Goal: Transaction & Acquisition: Purchase product/service

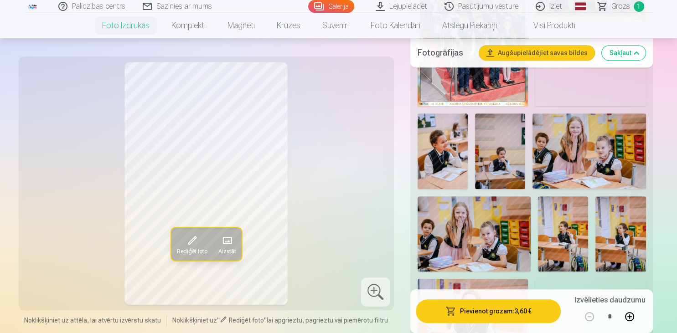
scroll to position [433, 0]
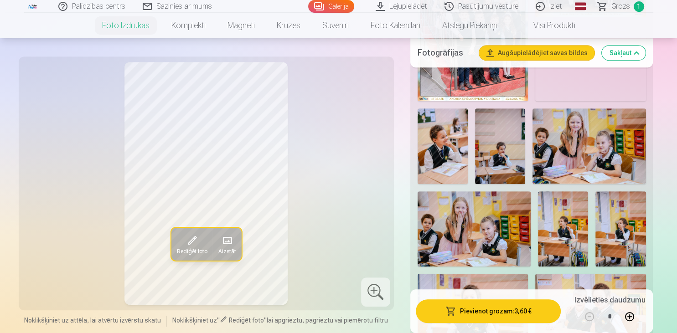
click at [497, 316] on button "Pievienot grozam : 3,60 €" at bounding box center [488, 311] width 145 height 24
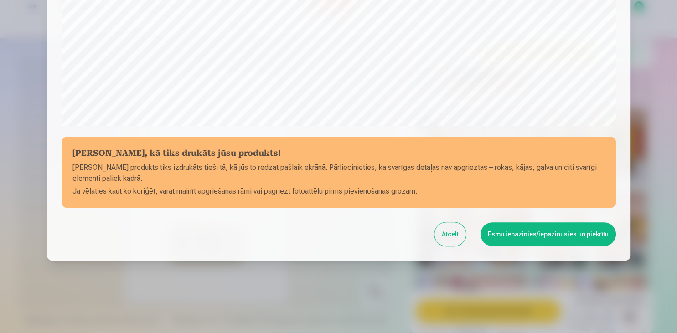
scroll to position [323, 0]
click at [534, 241] on button "Esmu iepazinies/iepazinusies un piekrītu" at bounding box center [547, 234] width 135 height 24
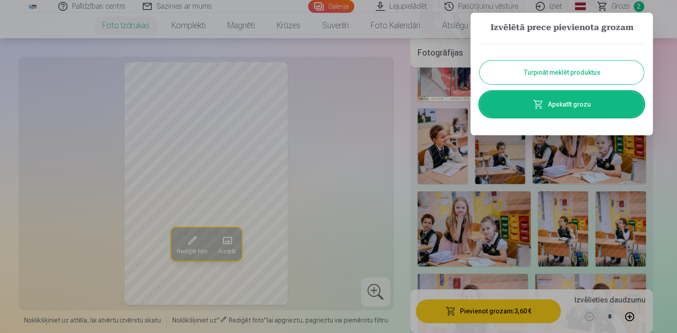
click at [548, 74] on button "Turpināt meklēt produktus" at bounding box center [561, 73] width 164 height 24
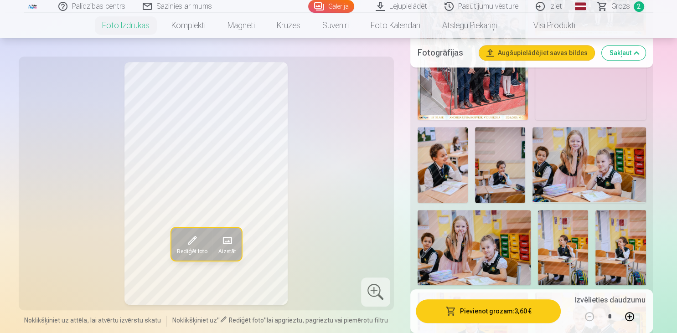
scroll to position [433, 0]
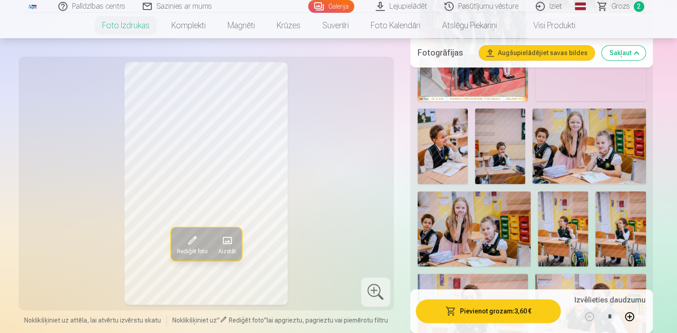
click at [445, 146] on img at bounding box center [442, 146] width 50 height 76
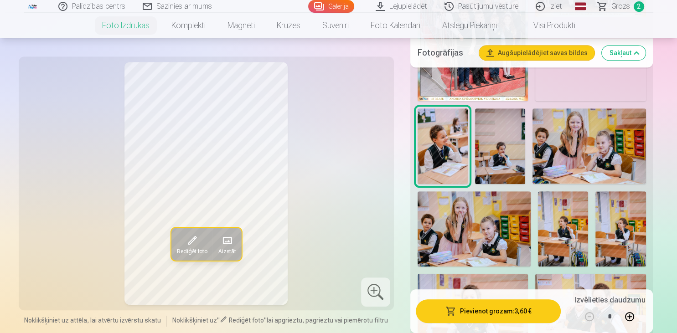
click at [498, 314] on button "Pievienot grozam : 3,60 €" at bounding box center [488, 311] width 145 height 24
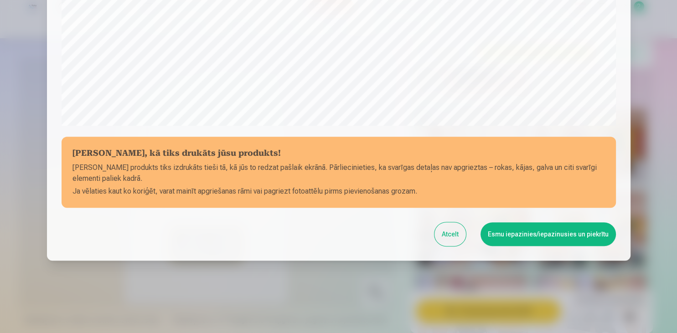
scroll to position [323, 0]
click at [561, 235] on button "Esmu iepazinies/iepazinusies un piekrītu" at bounding box center [547, 234] width 135 height 24
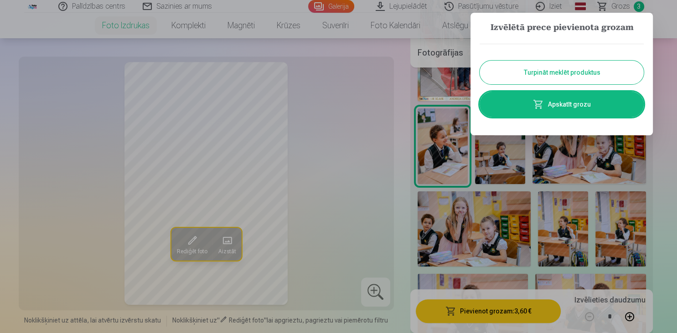
click at [564, 77] on button "Turpināt meklēt produktus" at bounding box center [561, 73] width 164 height 24
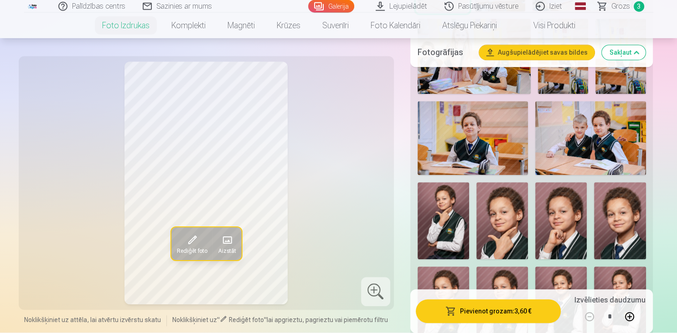
scroll to position [625, 0]
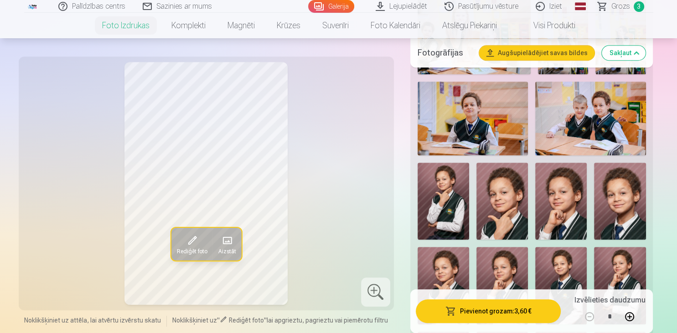
click at [496, 211] on img at bounding box center [501, 201] width 51 height 77
click at [487, 313] on button "Pievienot grozam : 3,60 €" at bounding box center [488, 311] width 145 height 24
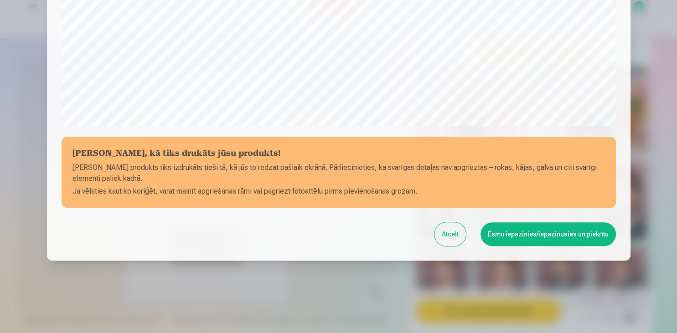
scroll to position [323, 0]
click at [540, 236] on button "Esmu iepazinies/iepazinusies un piekrītu" at bounding box center [547, 234] width 135 height 24
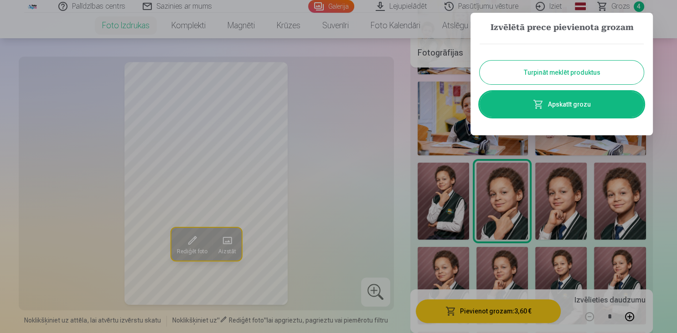
click at [582, 70] on button "Turpināt meklēt produktus" at bounding box center [561, 73] width 164 height 24
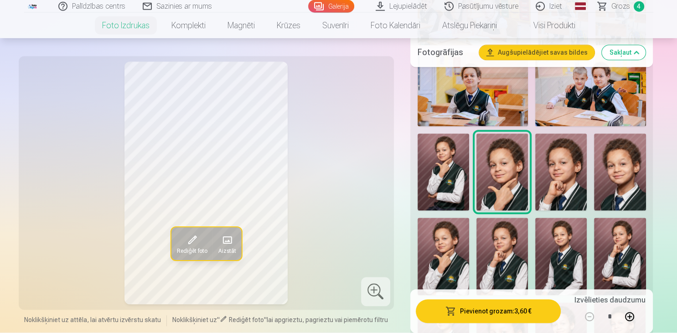
scroll to position [673, 0]
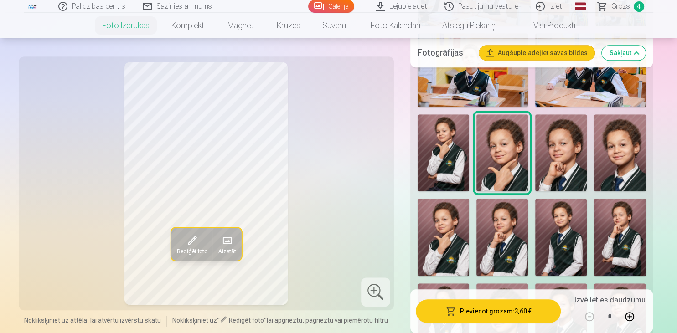
click at [617, 162] on img at bounding box center [619, 152] width 51 height 77
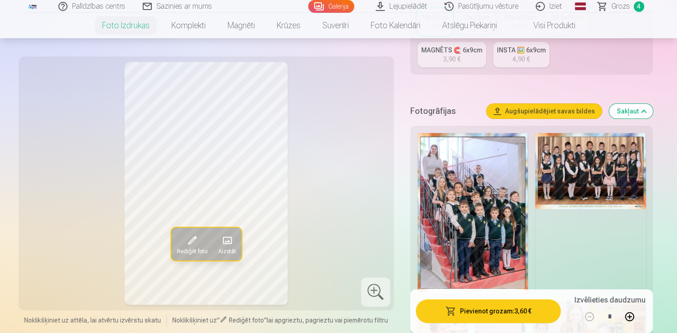
scroll to position [192, 0]
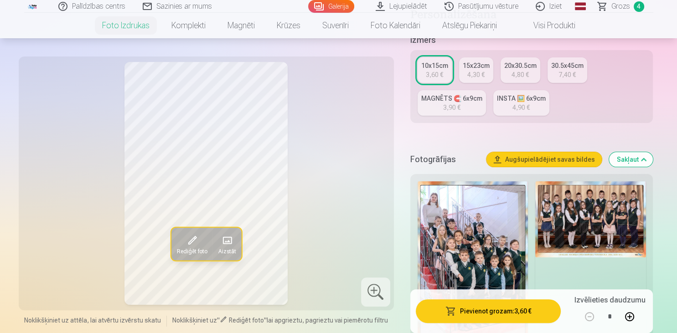
drag, startPoint x: 441, startPoint y: 67, endPoint x: 468, endPoint y: 98, distance: 41.4
click at [441, 67] on div "10x15cm" at bounding box center [434, 65] width 27 height 9
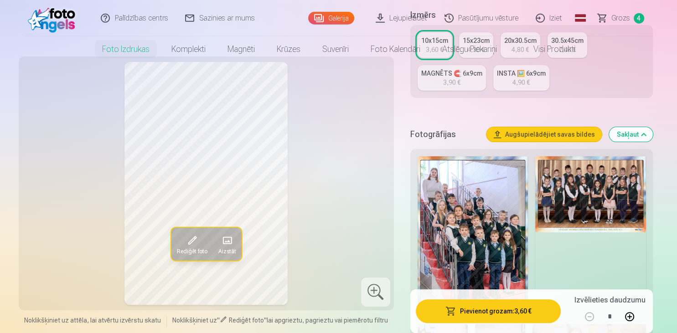
scroll to position [288, 0]
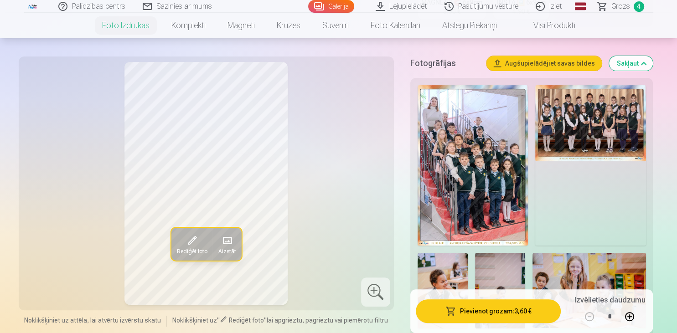
click at [511, 312] on button "Pievienot grozam : 3,60 €" at bounding box center [488, 311] width 145 height 24
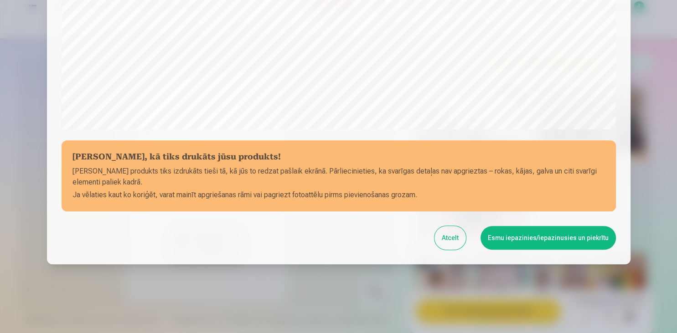
scroll to position [323, 0]
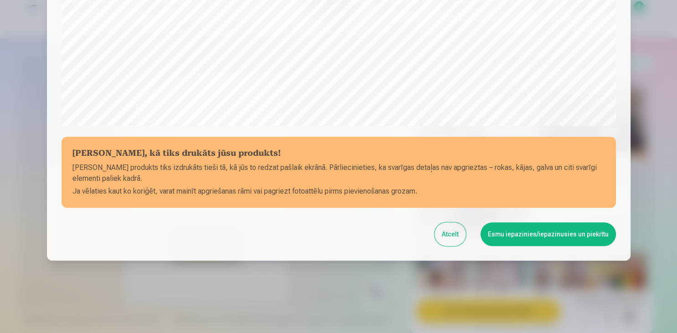
click at [556, 238] on button "Esmu iepazinies/iepazinusies un piekrītu" at bounding box center [547, 234] width 135 height 24
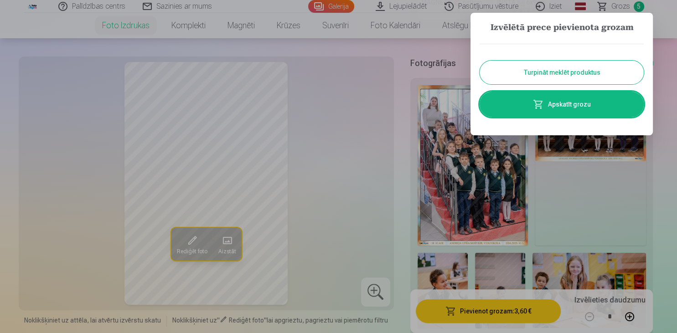
click at [577, 74] on button "Turpināt meklēt produktus" at bounding box center [561, 73] width 164 height 24
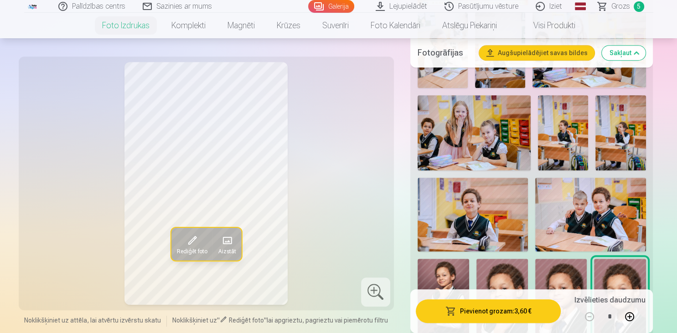
scroll to position [722, 0]
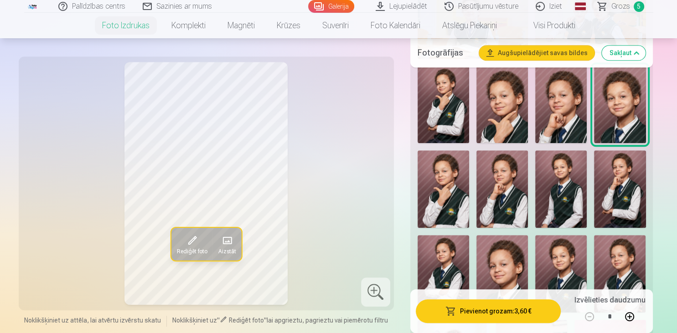
click at [442, 213] on img at bounding box center [442, 188] width 51 height 77
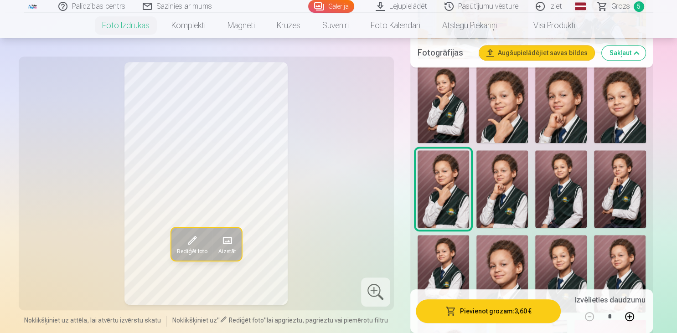
click at [508, 314] on button "Pievienot grozam : 3,60 €" at bounding box center [488, 311] width 145 height 24
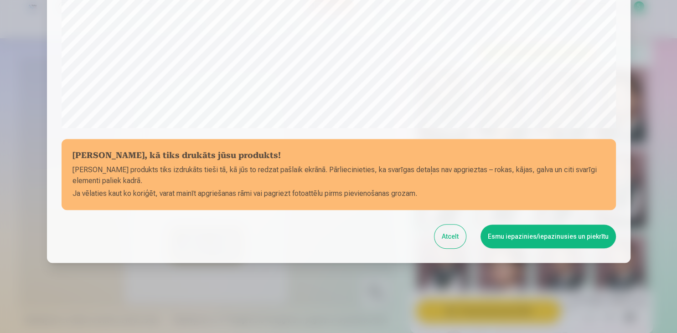
scroll to position [323, 0]
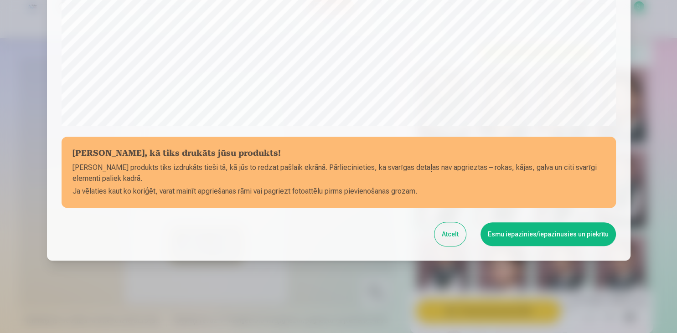
click at [590, 239] on button "Esmu iepazinies/iepazinusies un piekrītu" at bounding box center [547, 234] width 135 height 24
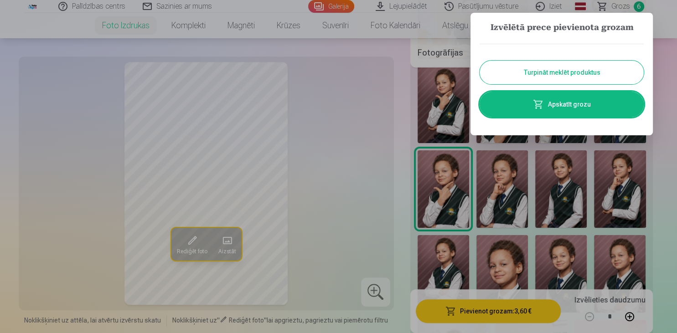
click at [584, 74] on button "Turpināt meklēt produktus" at bounding box center [561, 73] width 164 height 24
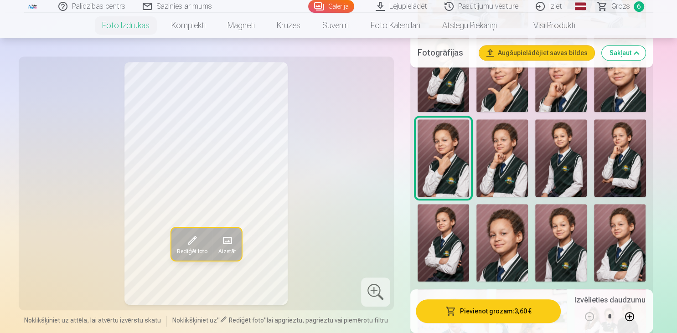
scroll to position [770, 0]
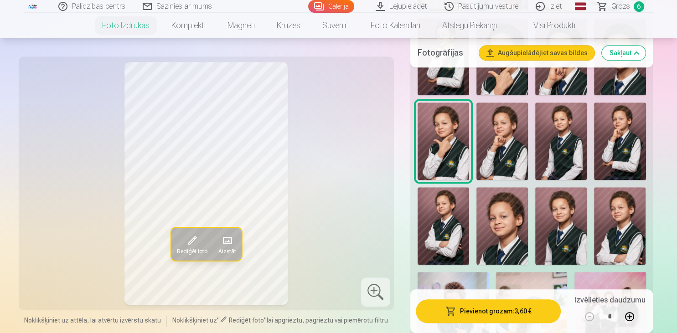
click at [511, 243] on img at bounding box center [501, 225] width 51 height 77
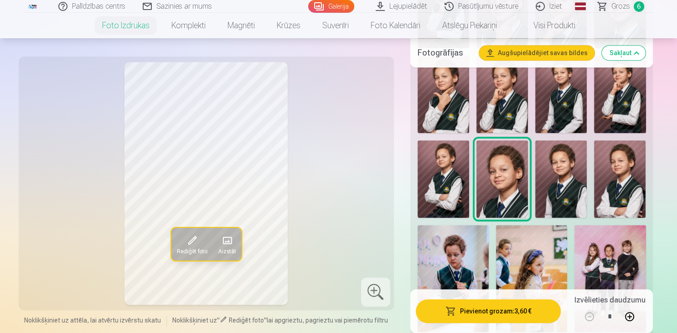
scroll to position [818, 0]
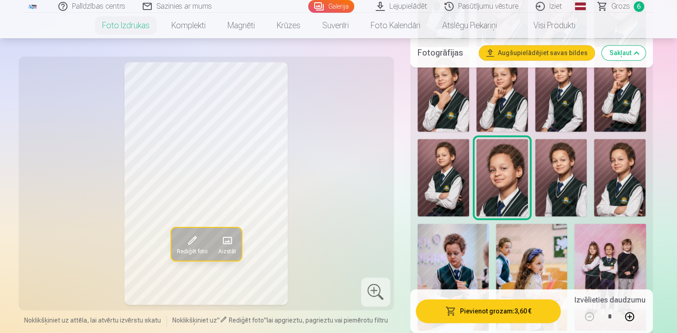
click at [509, 308] on button "Pievienot grozam : 3,60 €" at bounding box center [488, 311] width 145 height 24
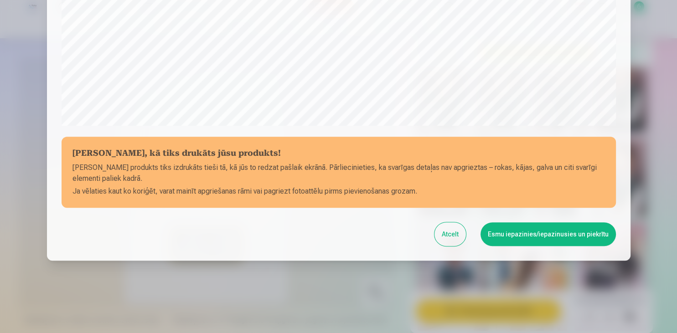
scroll to position [323, 0]
click at [566, 234] on button "Esmu iepazinies/iepazinusies un piekrītu" at bounding box center [547, 234] width 135 height 24
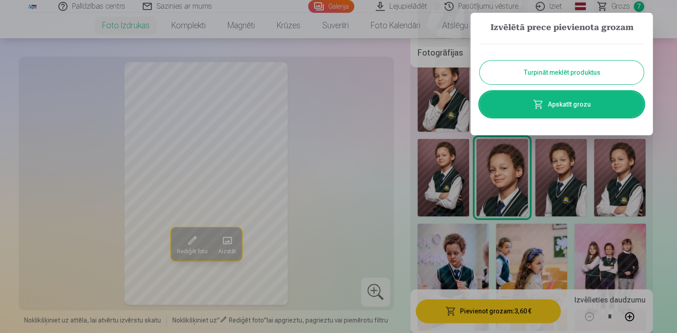
click at [544, 72] on button "Turpināt meklēt produktus" at bounding box center [561, 73] width 164 height 24
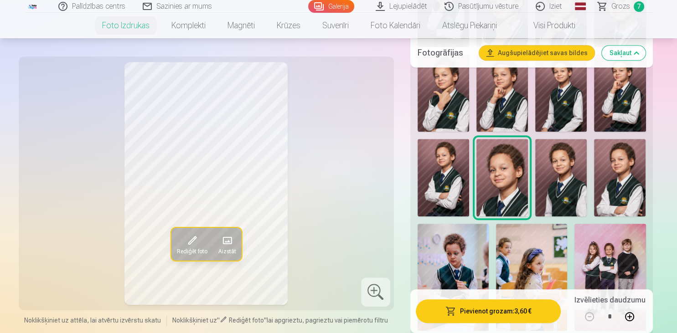
click at [566, 185] on img at bounding box center [560, 177] width 51 height 77
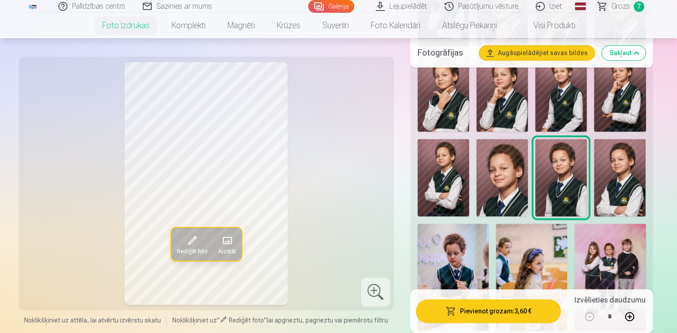
click at [487, 314] on button "Pievienot grozam : 3,60 €" at bounding box center [488, 311] width 145 height 24
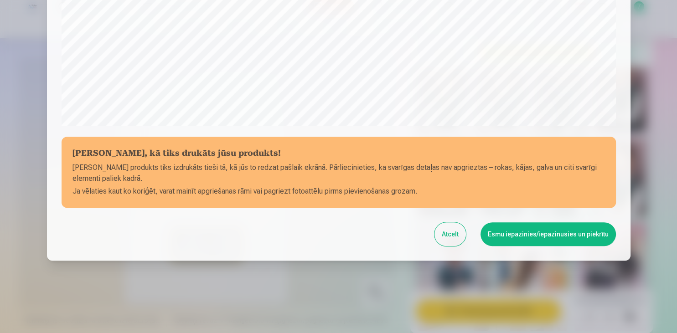
click at [537, 231] on button "Esmu iepazinies/iepazinusies un piekrītu" at bounding box center [547, 234] width 135 height 24
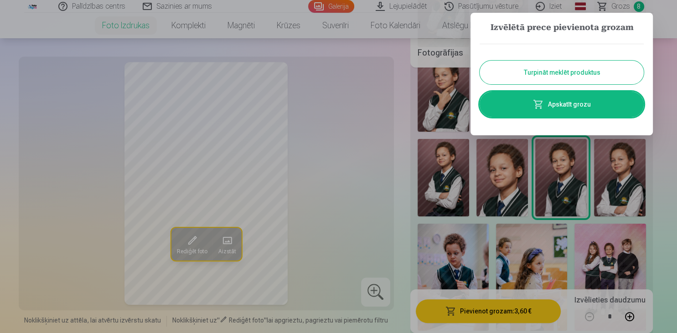
click at [580, 77] on button "Turpināt meklēt produktus" at bounding box center [561, 73] width 164 height 24
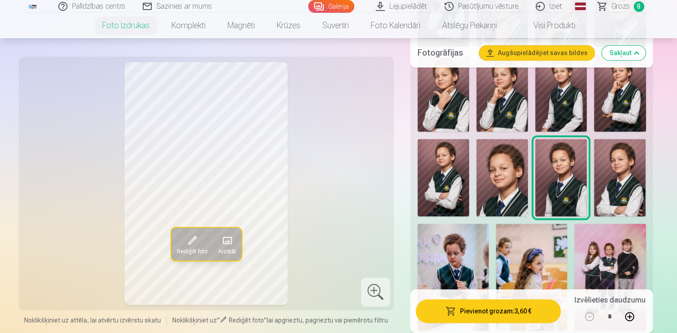
click at [606, 203] on img at bounding box center [619, 177] width 51 height 77
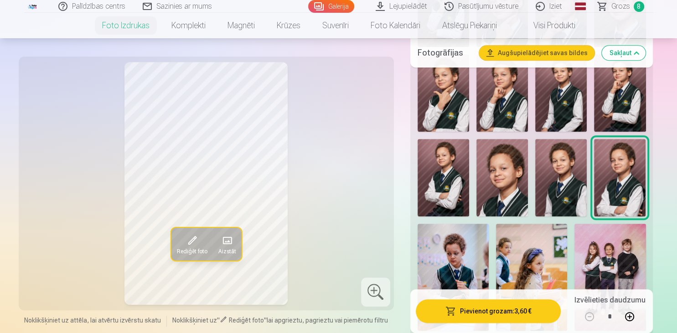
click at [445, 198] on img at bounding box center [442, 177] width 51 height 77
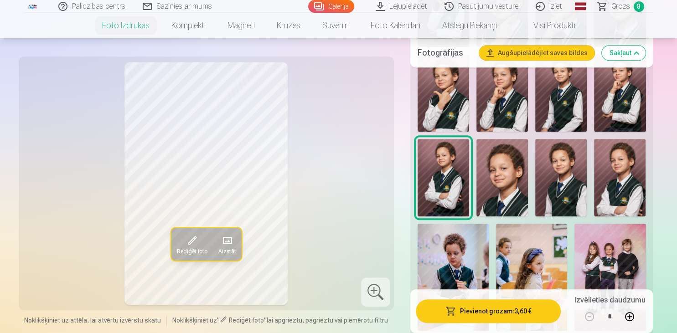
click at [513, 317] on button "Pievienot grozam : 3,60 €" at bounding box center [488, 311] width 145 height 24
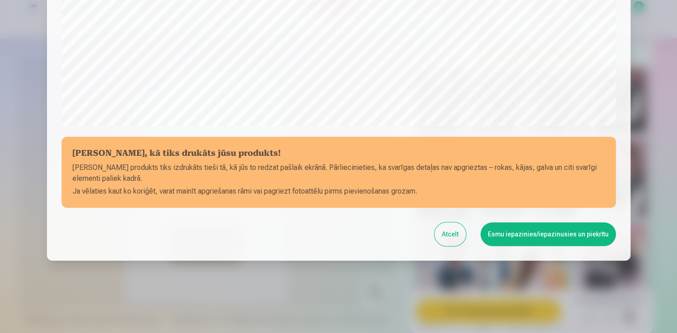
click at [568, 239] on button "Esmu iepazinies/iepazinusies un piekrītu" at bounding box center [547, 234] width 135 height 24
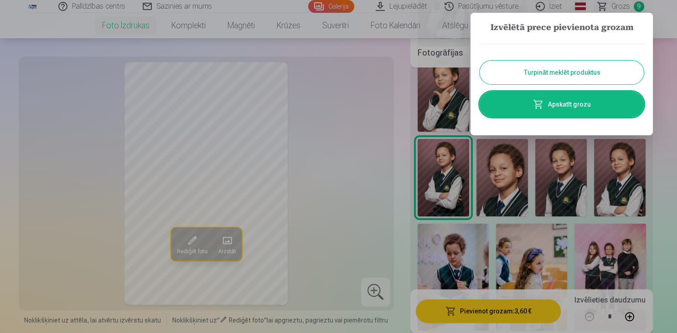
click at [518, 69] on button "Turpināt meklēt produktus" at bounding box center [561, 73] width 164 height 24
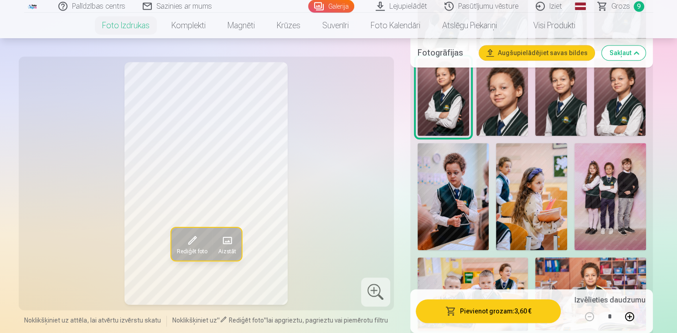
scroll to position [914, 0]
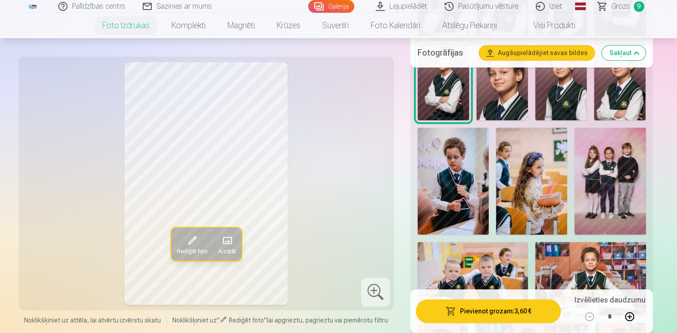
click at [620, 193] on img at bounding box center [609, 181] width 71 height 107
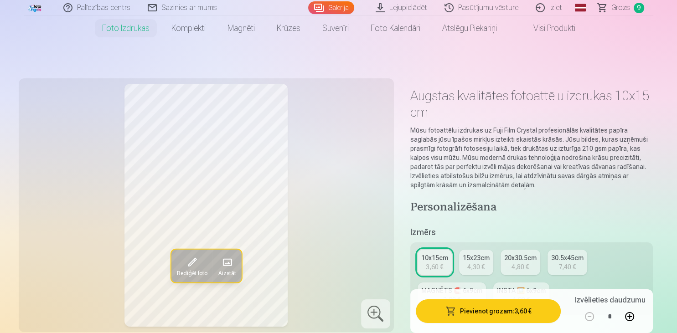
scroll to position [48, 0]
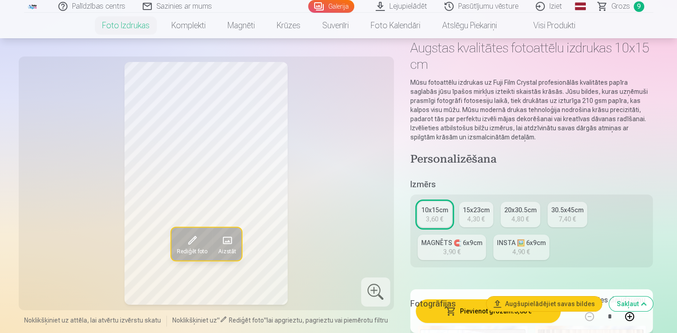
click at [465, 221] on link "15x23cm 4,30 €" at bounding box center [476, 215] width 34 height 26
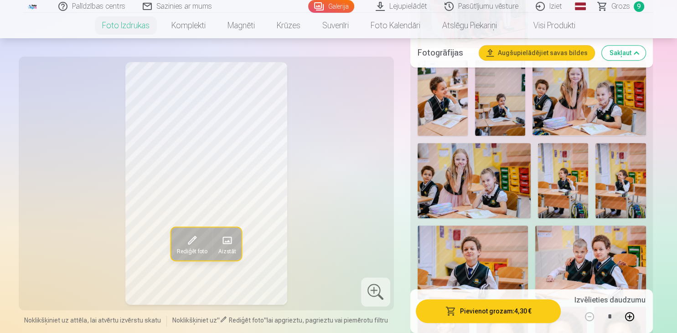
scroll to position [770, 0]
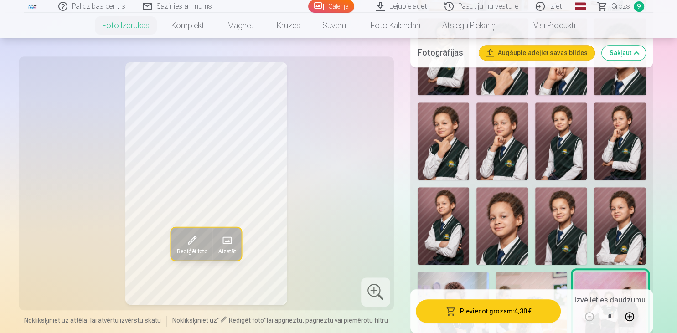
click at [506, 313] on button "Pievienot grozam : 4,30 €" at bounding box center [488, 311] width 145 height 24
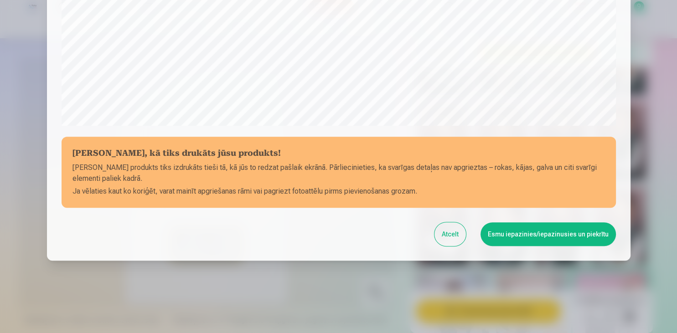
scroll to position [323, 0]
click at [570, 236] on button "Esmu iepazinies/iepazinusies un piekrītu" at bounding box center [547, 234] width 135 height 24
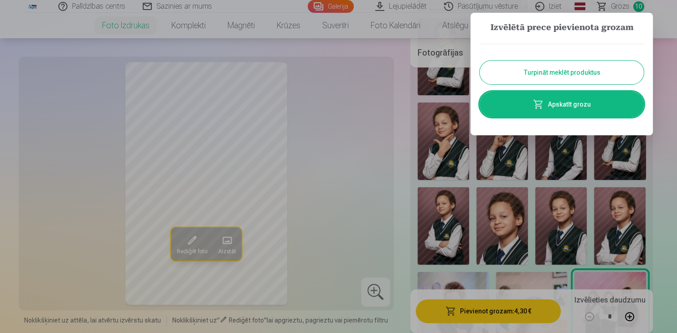
click at [580, 77] on button "Turpināt meklēt produktus" at bounding box center [561, 73] width 164 height 24
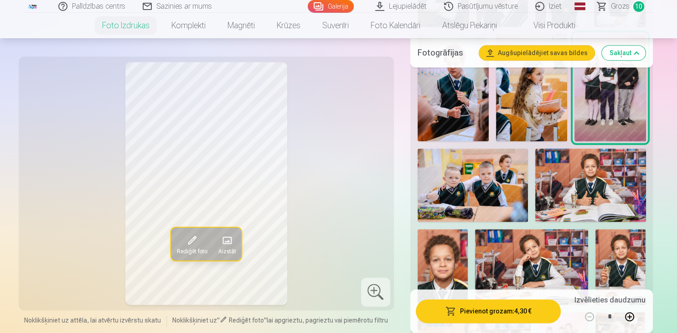
scroll to position [1058, 0]
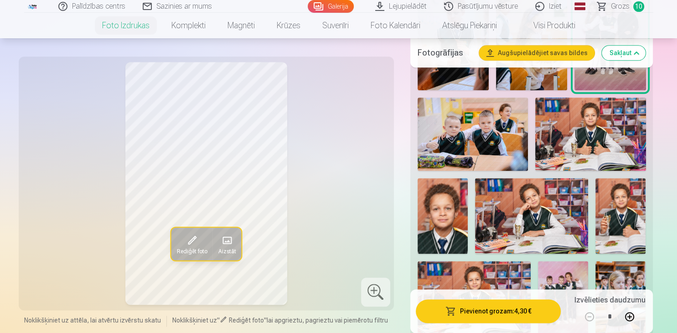
click at [610, 141] on img at bounding box center [590, 134] width 110 height 74
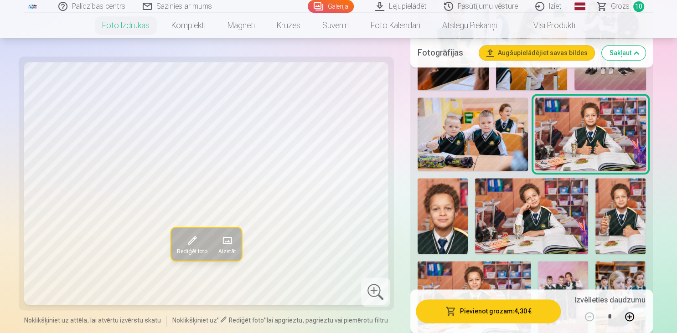
click at [489, 316] on button "Pievienot grozam : 4,30 €" at bounding box center [488, 311] width 145 height 24
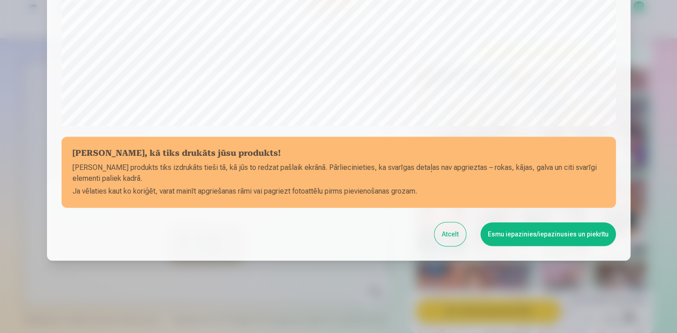
scroll to position [323, 0]
click at [575, 238] on button "Esmu iepazinies/iepazinusies un piekrītu" at bounding box center [547, 234] width 135 height 24
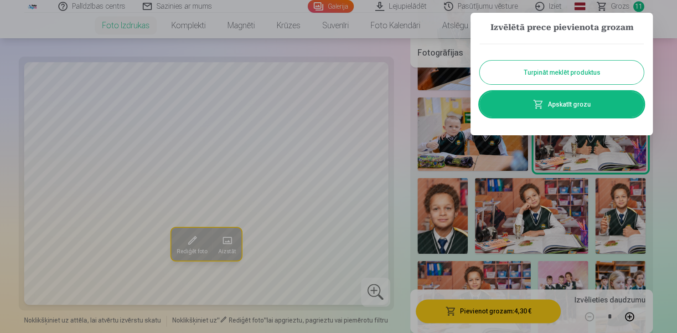
click at [585, 74] on button "Turpināt meklēt produktus" at bounding box center [561, 73] width 164 height 24
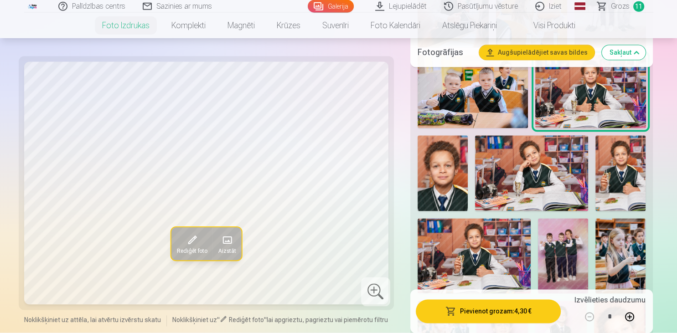
scroll to position [1106, 0]
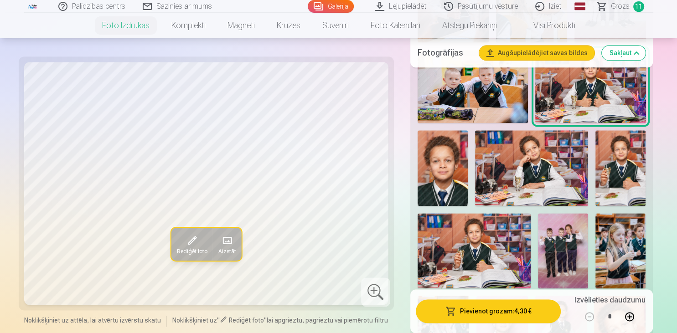
click at [426, 176] on img at bounding box center [442, 168] width 50 height 76
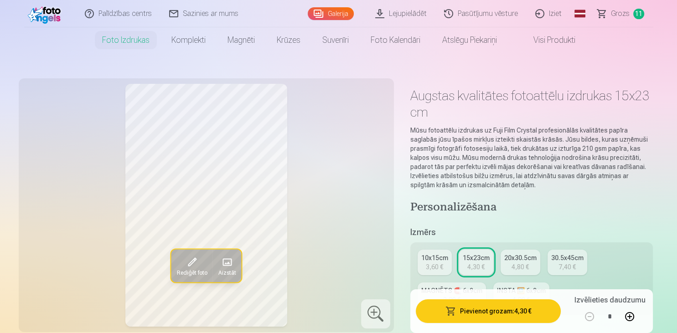
scroll to position [144, 0]
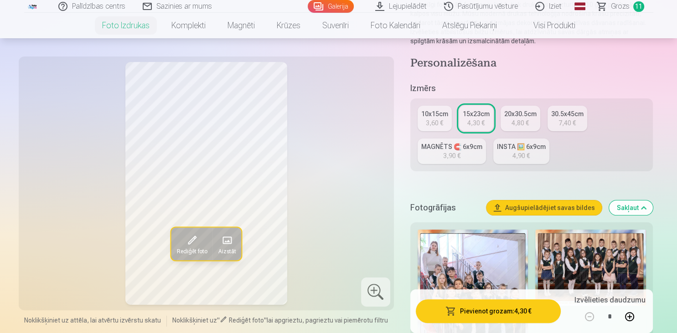
click at [429, 119] on div "3,60 €" at bounding box center [434, 122] width 17 height 9
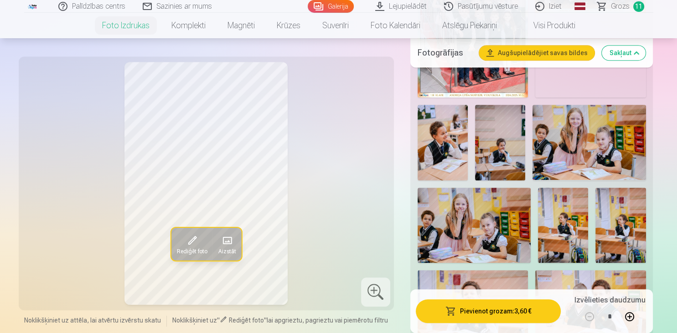
scroll to position [481, 0]
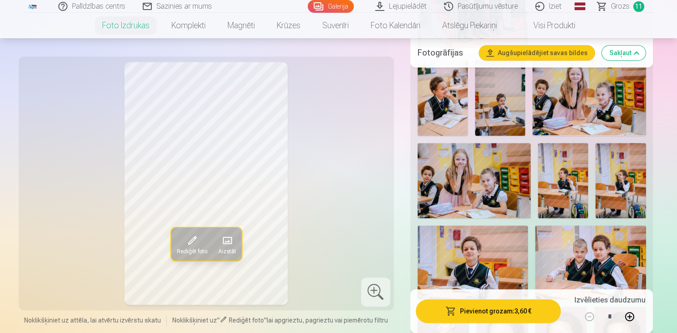
click at [514, 313] on button "Pievienot grozam : 3,60 €" at bounding box center [488, 311] width 145 height 24
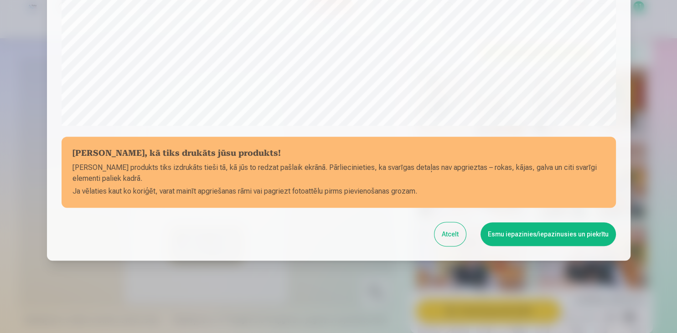
scroll to position [323, 0]
click at [552, 240] on button "Esmu iepazinies/iepazinusies un piekrītu" at bounding box center [547, 234] width 135 height 24
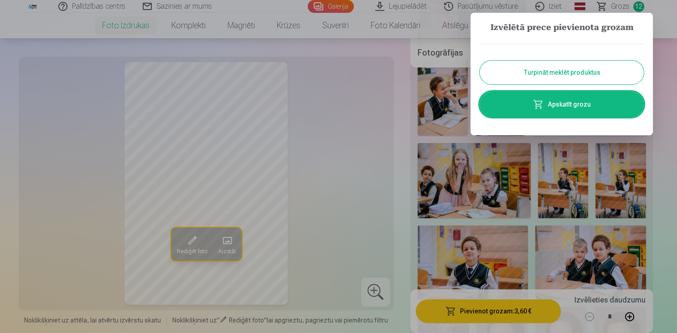
click at [599, 77] on button "Turpināt meklēt produktus" at bounding box center [561, 73] width 164 height 24
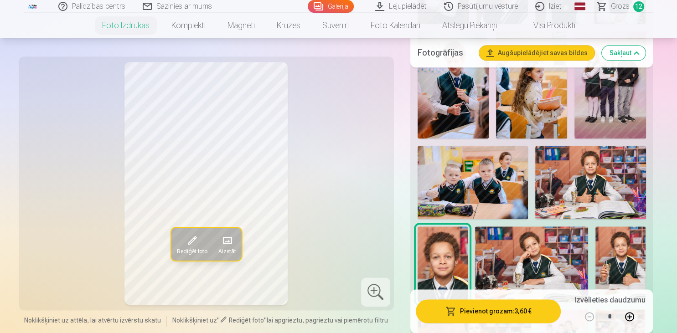
scroll to position [1106, 0]
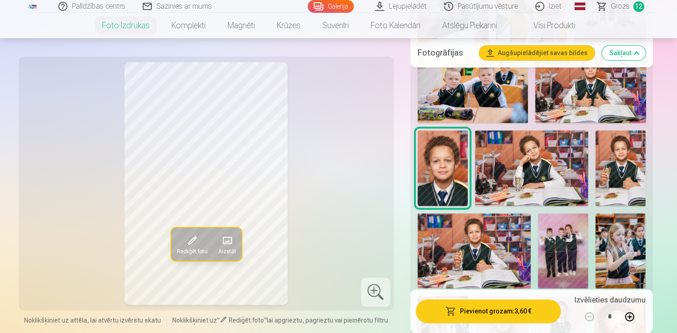
click at [576, 177] on img at bounding box center [531, 167] width 113 height 75
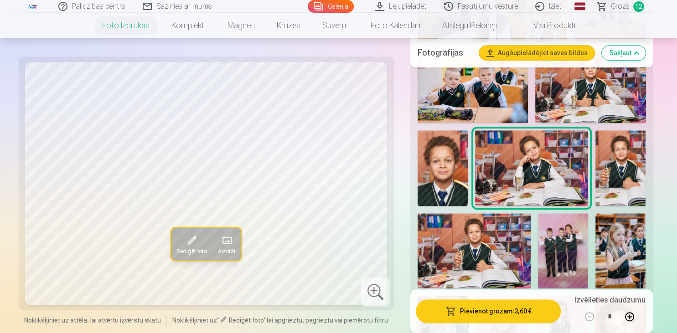
click at [531, 316] on button "Pievienot grozam : 3,60 €" at bounding box center [488, 311] width 145 height 24
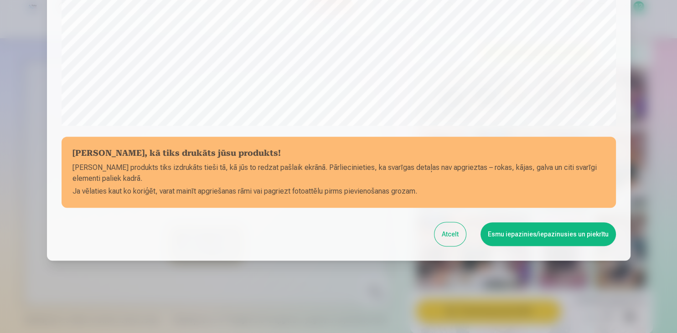
scroll to position [323, 0]
click at [559, 241] on button "Esmu iepazinies/iepazinusies un piekrītu" at bounding box center [547, 234] width 135 height 24
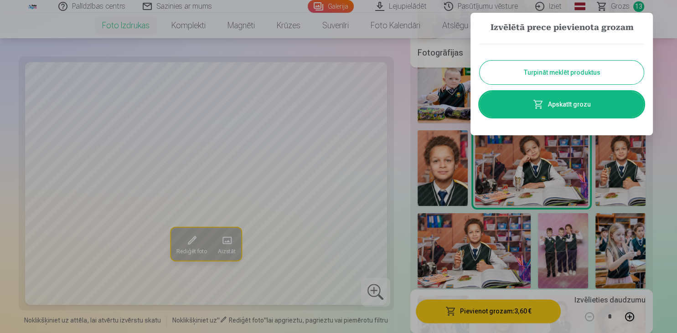
click at [543, 73] on button "Turpināt meklēt produktus" at bounding box center [561, 73] width 164 height 24
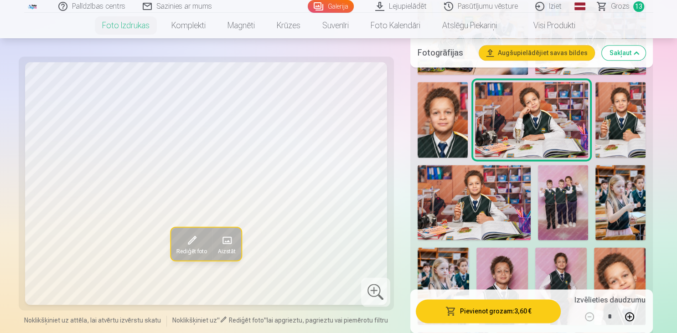
scroll to position [1203, 0]
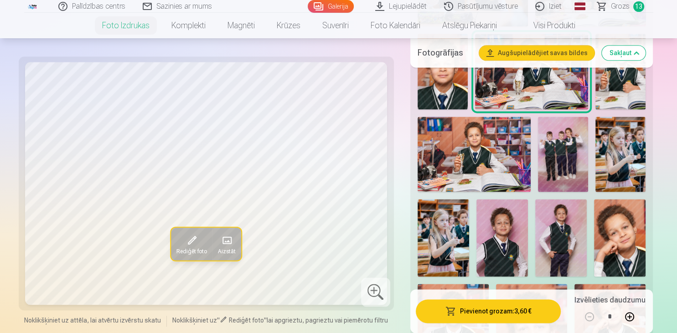
click at [573, 164] on img at bounding box center [563, 155] width 50 height 76
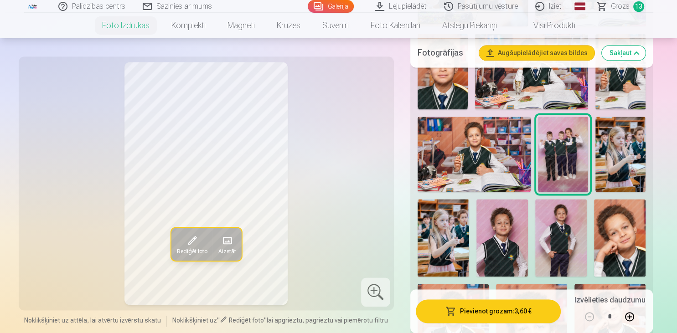
click at [516, 314] on button "Pievienot grozam : 3,60 €" at bounding box center [488, 311] width 145 height 24
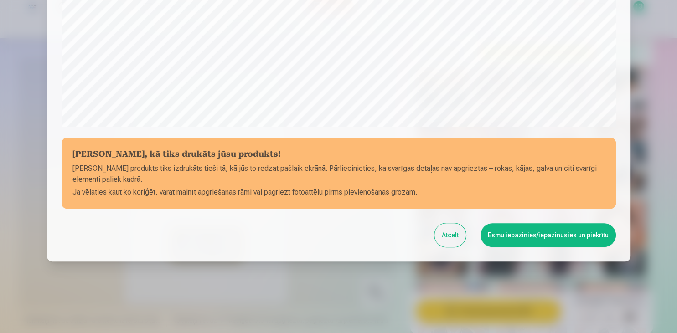
scroll to position [323, 0]
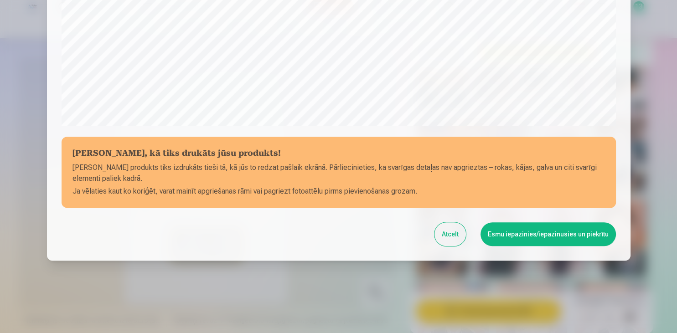
click at [540, 242] on button "Esmu iepazinies/iepazinusies un piekrītu" at bounding box center [547, 234] width 135 height 24
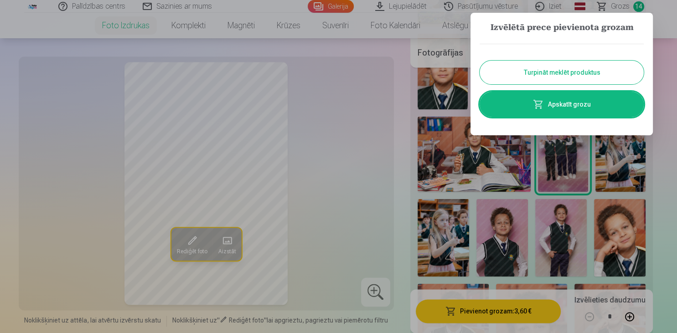
click at [587, 74] on button "Turpināt meklēt produktus" at bounding box center [561, 73] width 164 height 24
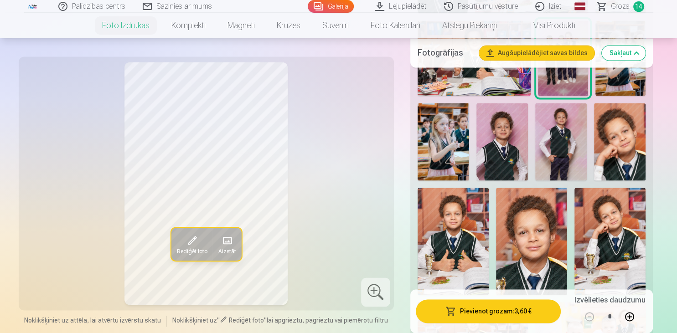
scroll to position [1251, 0]
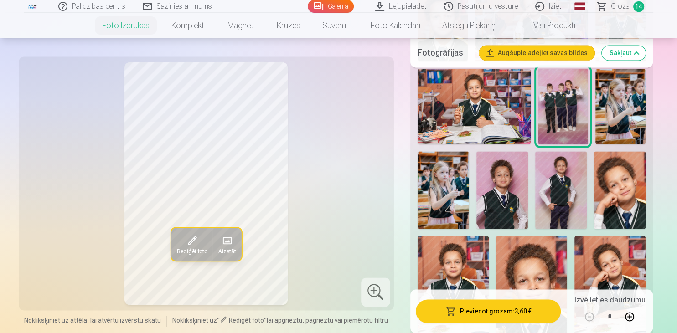
click at [498, 195] on img at bounding box center [501, 189] width 51 height 77
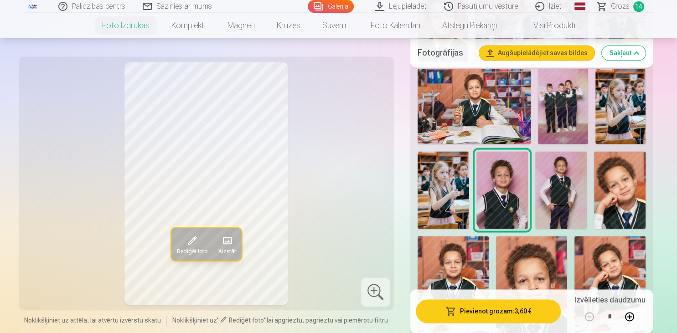
scroll to position [1299, 0]
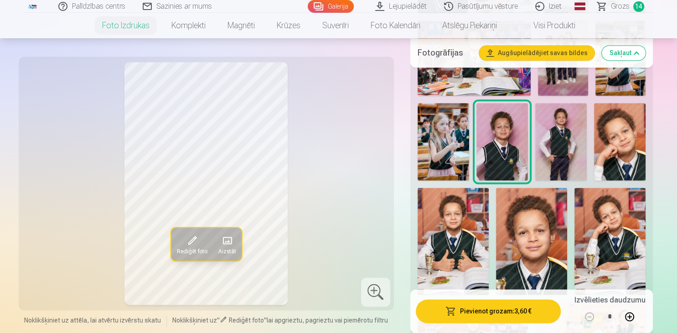
click at [564, 166] on img at bounding box center [560, 141] width 51 height 77
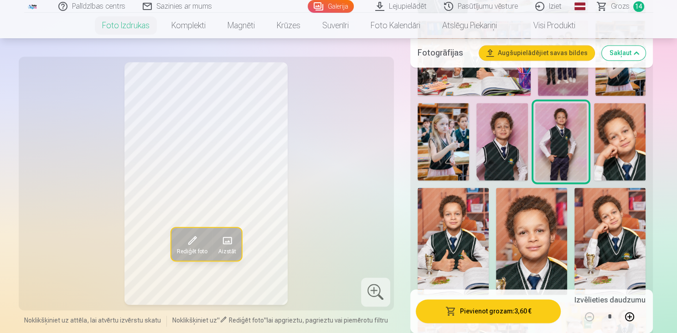
click at [503, 313] on button "Pievienot grozam : 3,60 €" at bounding box center [488, 311] width 145 height 24
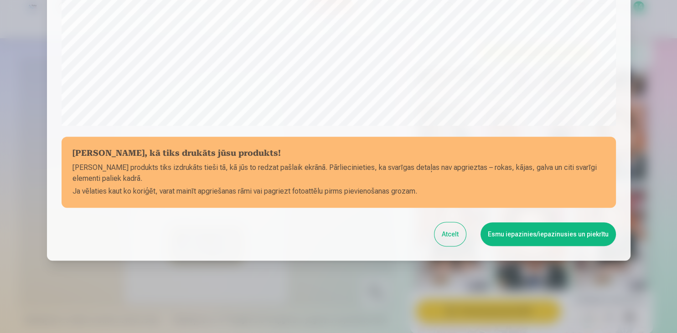
scroll to position [323, 0]
click at [530, 236] on button "Esmu iepazinies/iepazinusies un piekrītu" at bounding box center [547, 234] width 135 height 24
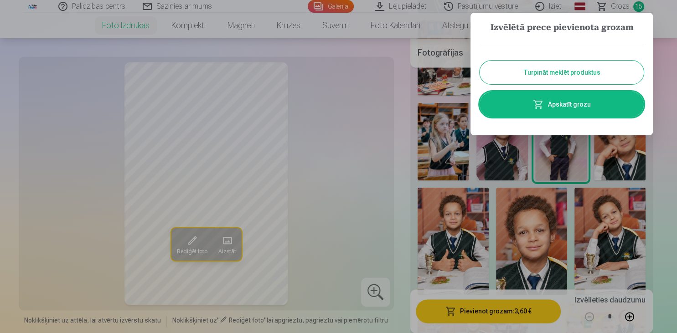
click at [582, 73] on button "Turpināt meklēt produktus" at bounding box center [561, 73] width 164 height 24
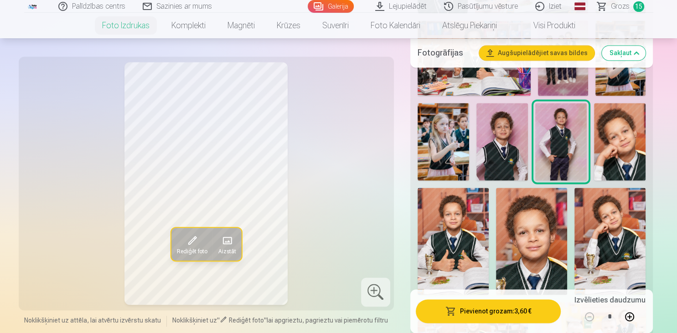
click at [626, 132] on img at bounding box center [619, 141] width 51 height 77
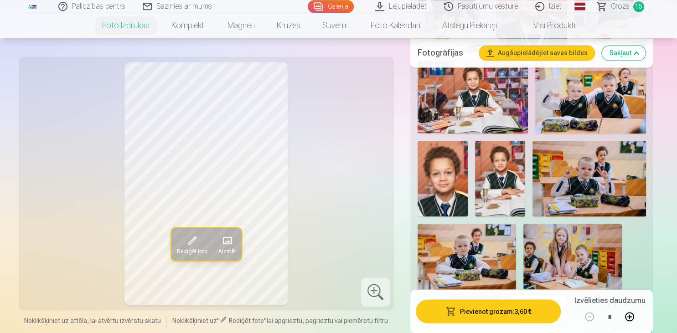
scroll to position [1539, 0]
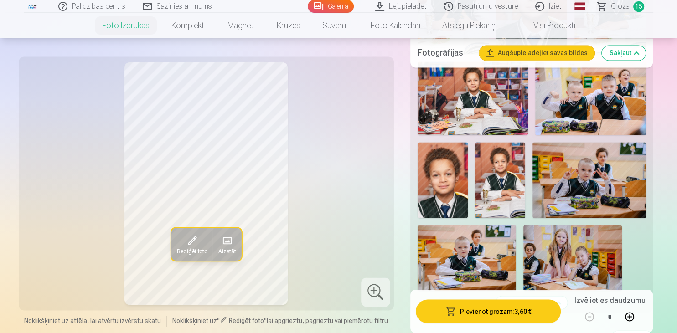
click at [518, 314] on button "Pievienot grozam : 3,60 €" at bounding box center [488, 311] width 145 height 24
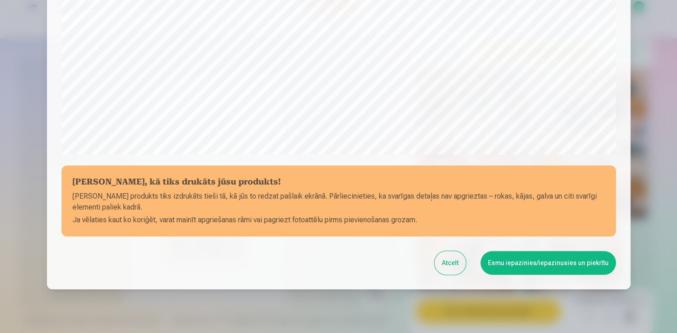
scroll to position [323, 0]
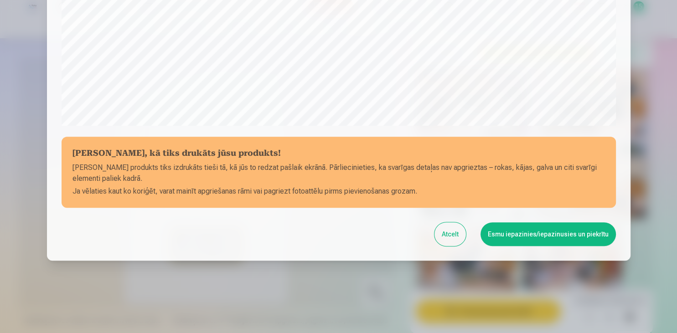
click at [549, 235] on button "Esmu iepazinies/iepazinusies un piekrītu" at bounding box center [547, 234] width 135 height 24
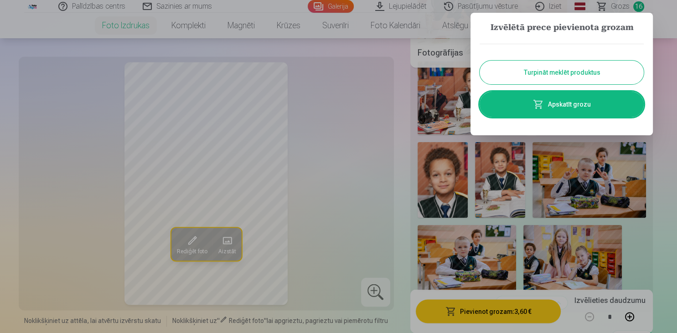
click at [579, 72] on button "Turpināt meklēt produktus" at bounding box center [561, 73] width 164 height 24
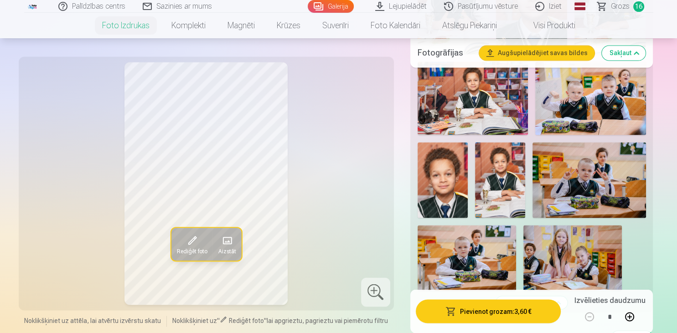
click at [514, 182] on img at bounding box center [500, 180] width 50 height 76
click at [497, 314] on button "Pievienot grozam : 3,60 €" at bounding box center [488, 311] width 145 height 24
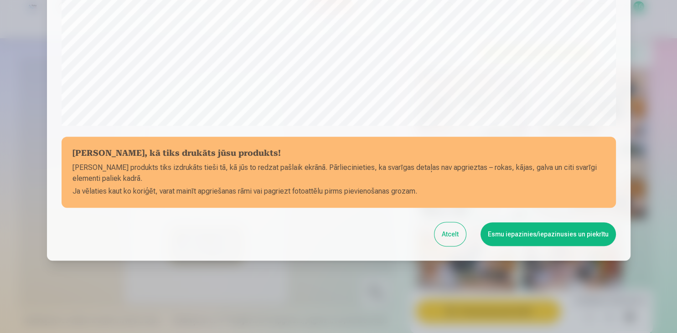
click at [563, 238] on button "Esmu iepazinies/iepazinusies un piekrītu" at bounding box center [547, 234] width 135 height 24
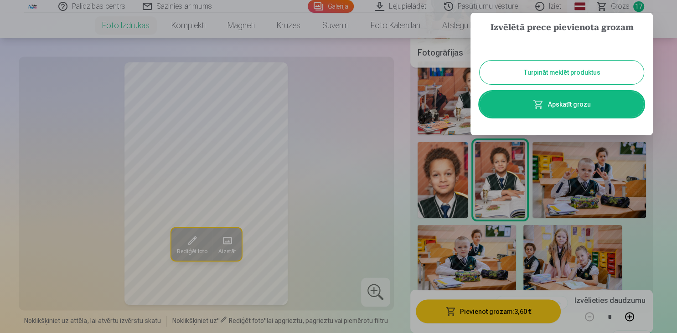
click at [546, 79] on button "Turpināt meklēt produktus" at bounding box center [561, 73] width 164 height 24
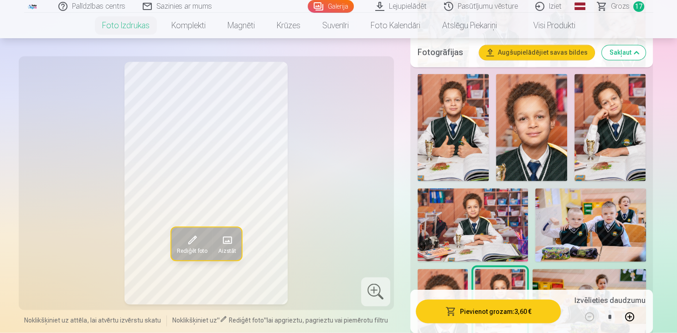
scroll to position [1395, 0]
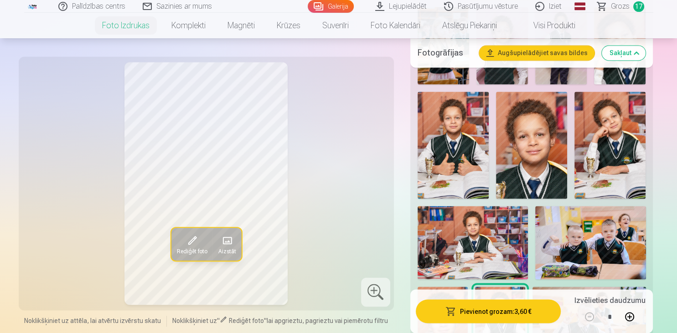
click at [628, 8] on span "Grozs" at bounding box center [620, 6] width 19 height 11
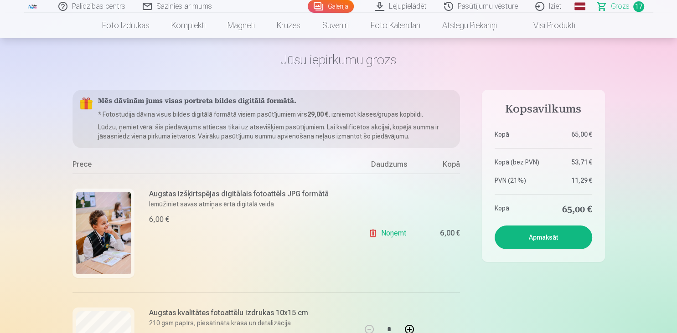
scroll to position [48, 0]
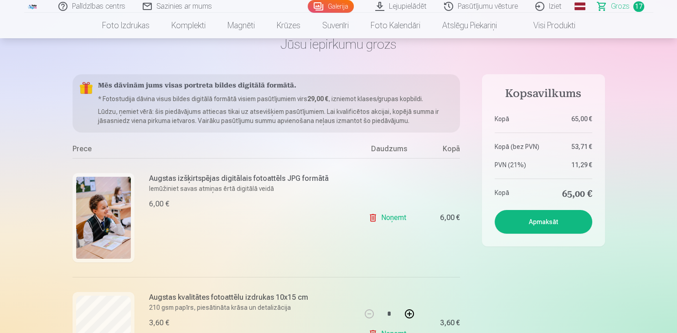
click at [396, 221] on link "Noņemt" at bounding box center [388, 218] width 41 height 18
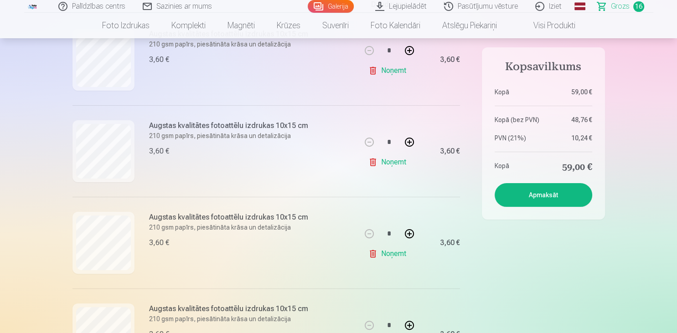
scroll to position [0, 0]
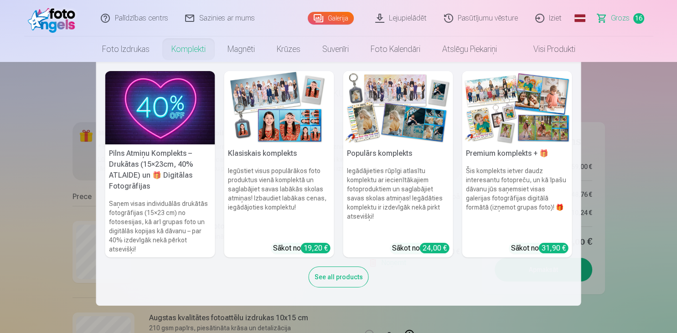
click at [506, 119] on img at bounding box center [517, 107] width 110 height 73
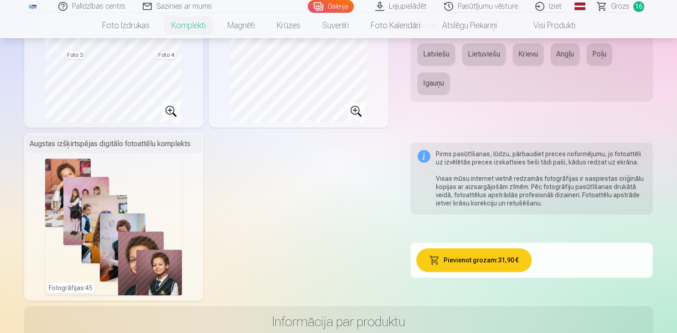
scroll to position [337, 0]
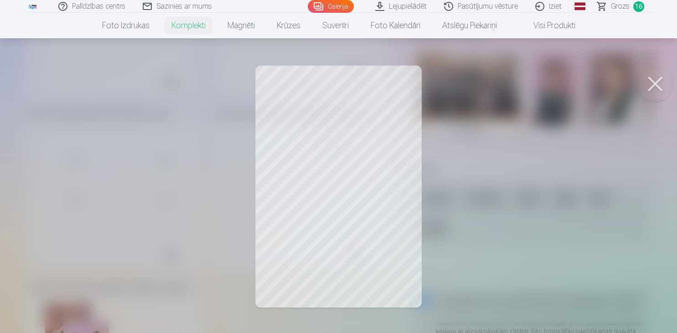
click at [654, 85] on button at bounding box center [654, 84] width 36 height 36
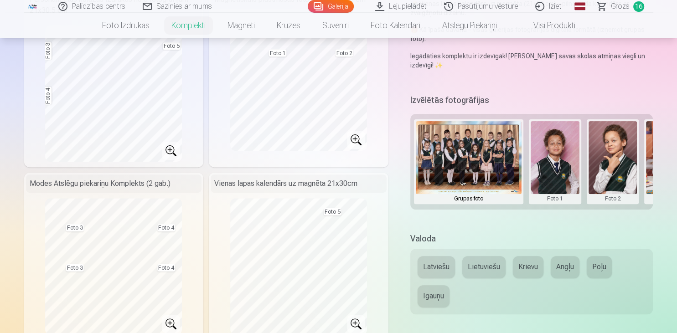
scroll to position [192, 0]
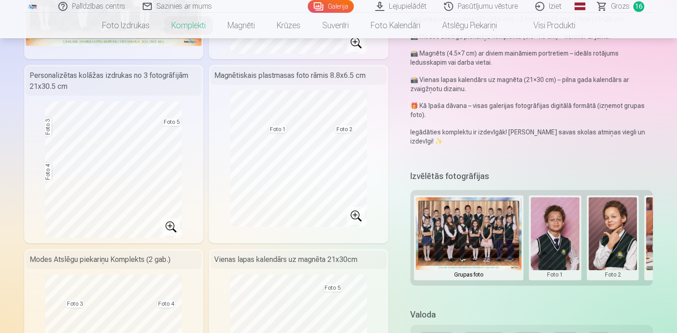
click at [544, 241] on button at bounding box center [554, 237] width 49 height 81
click at [544, 241] on button "Nomainiet foto" at bounding box center [554, 238] width 74 height 26
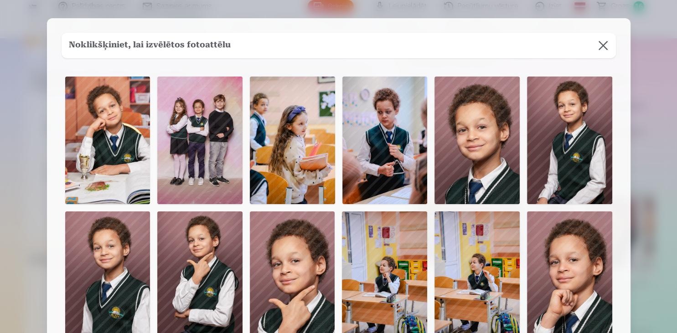
click at [107, 160] on img at bounding box center [107, 141] width 85 height 128
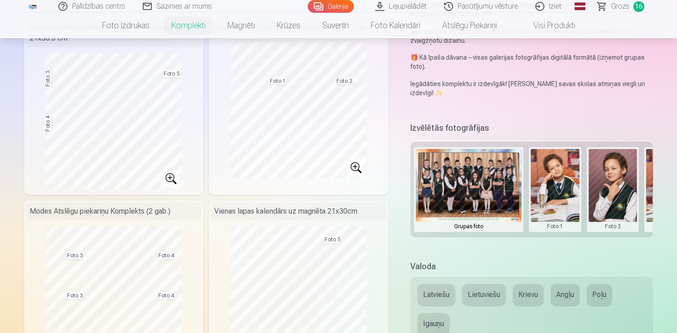
scroll to position [0, 16]
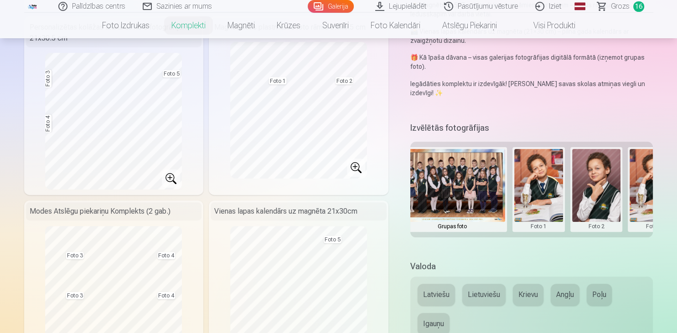
click at [468, 201] on button at bounding box center [452, 189] width 106 height 81
click at [467, 196] on button "Nomainiet foto" at bounding box center [452, 190] width 74 height 26
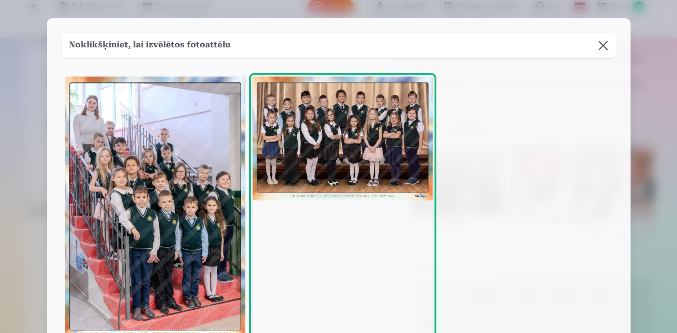
click at [155, 193] on img at bounding box center [155, 208] width 180 height 262
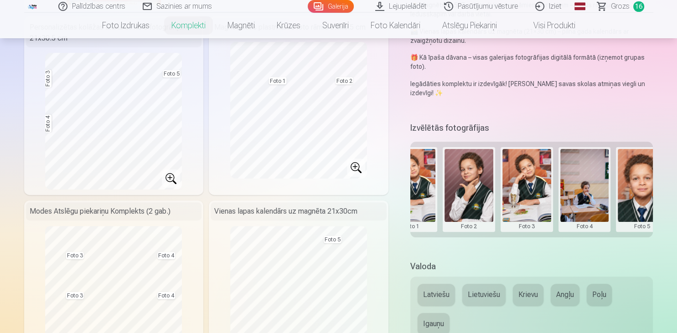
scroll to position [0, 107]
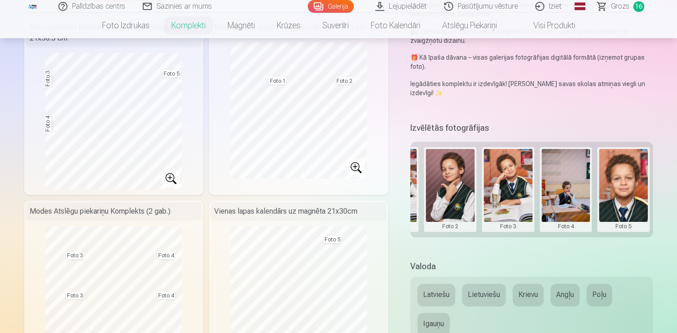
click at [577, 194] on button at bounding box center [565, 189] width 49 height 81
click at [575, 194] on button "Nomainiet foto" at bounding box center [565, 190] width 74 height 26
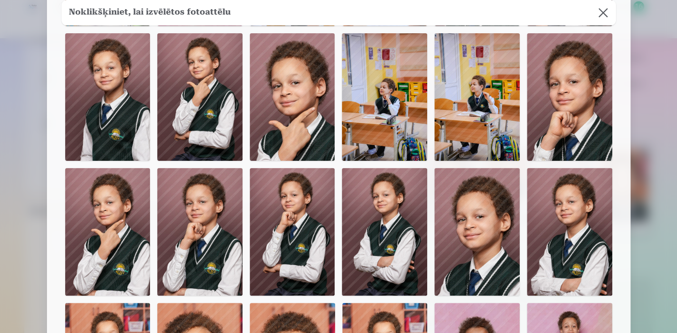
scroll to position [349, 0]
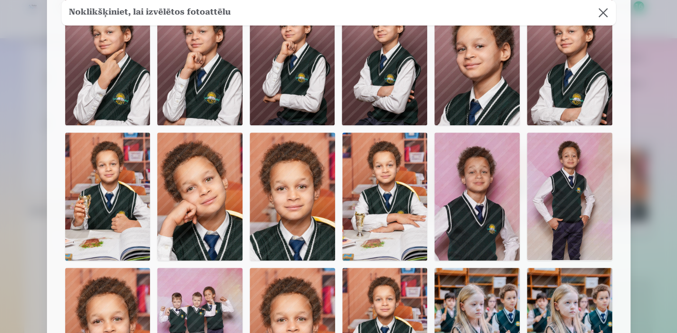
click at [180, 221] on img at bounding box center [199, 197] width 85 height 128
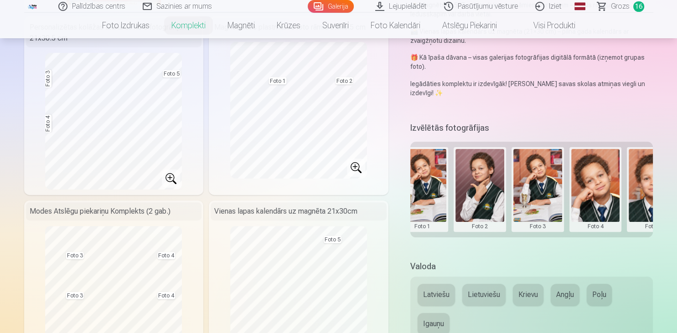
scroll to position [0, 77]
click at [540, 192] on button at bounding box center [537, 189] width 49 height 81
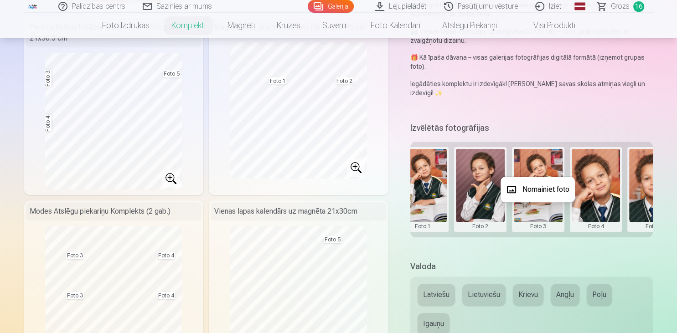
click at [540, 189] on button "Nomainiet foto" at bounding box center [537, 190] width 74 height 26
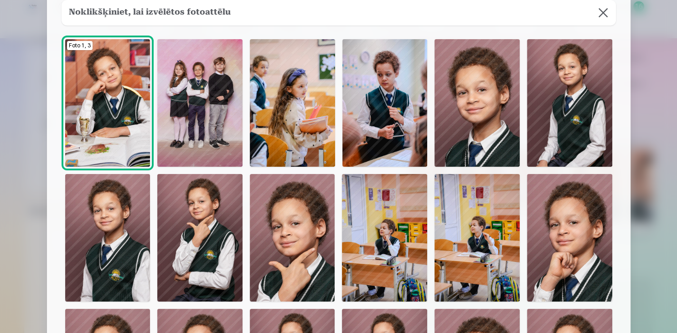
scroll to position [56, 0]
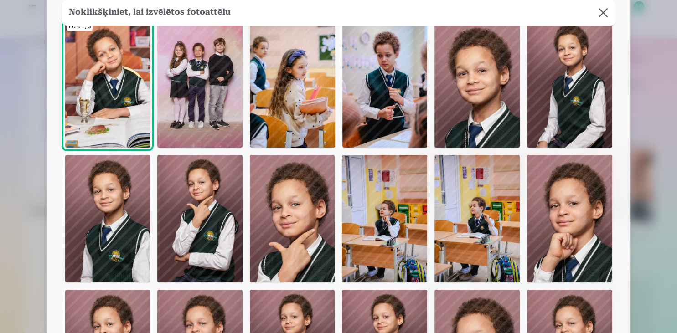
click at [562, 124] on img at bounding box center [569, 84] width 85 height 128
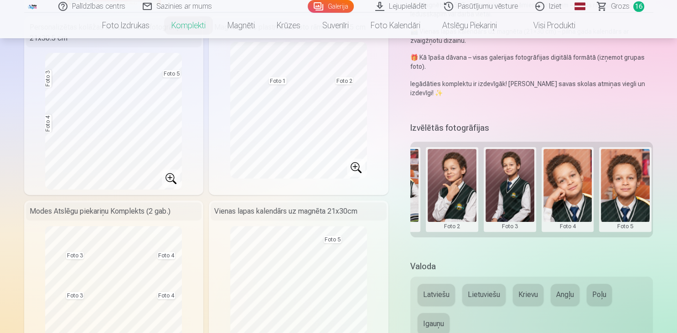
scroll to position [0, 107]
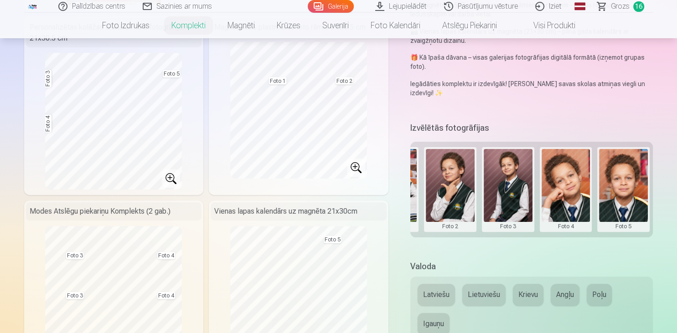
click at [629, 198] on button at bounding box center [623, 189] width 49 height 81
click at [626, 187] on button "Nomainiet foto" at bounding box center [622, 190] width 74 height 26
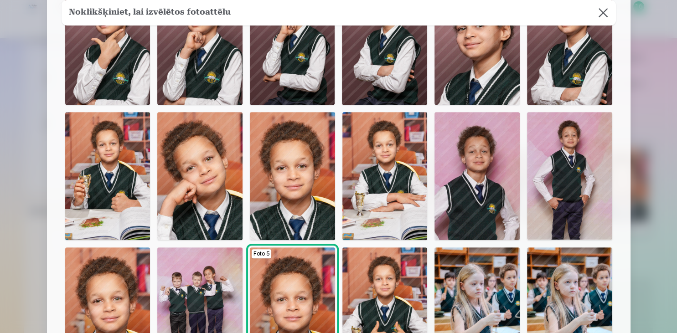
scroll to position [341, 0]
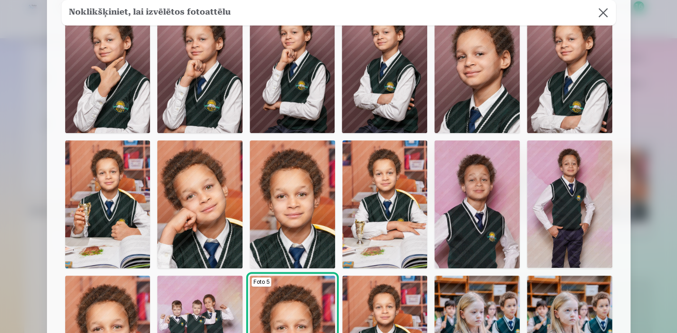
click at [397, 194] on img at bounding box center [384, 204] width 85 height 128
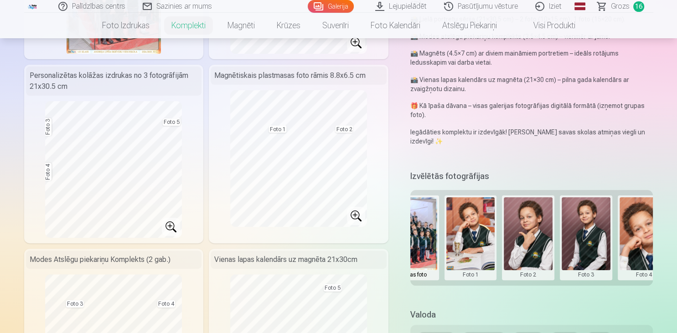
scroll to position [0, 19]
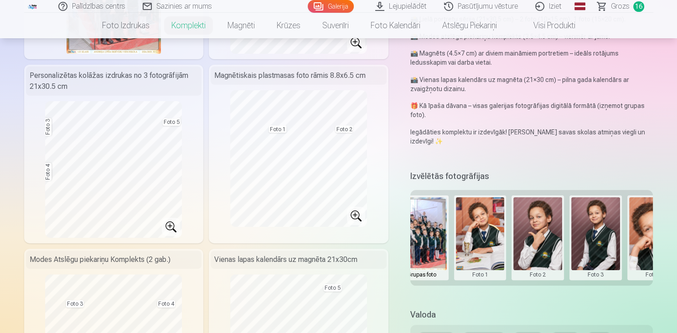
click at [474, 249] on button at bounding box center [480, 237] width 49 height 81
click at [475, 243] on button "Nomainiet foto" at bounding box center [479, 238] width 74 height 26
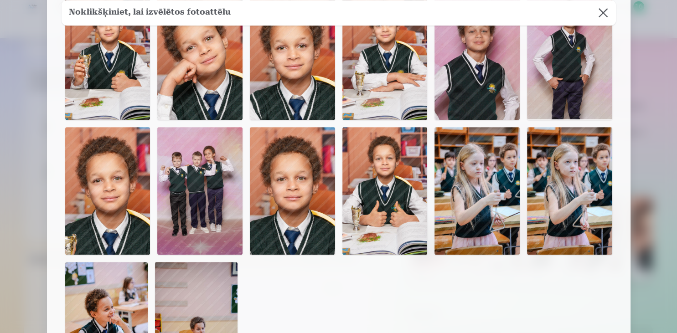
scroll to position [569, 0]
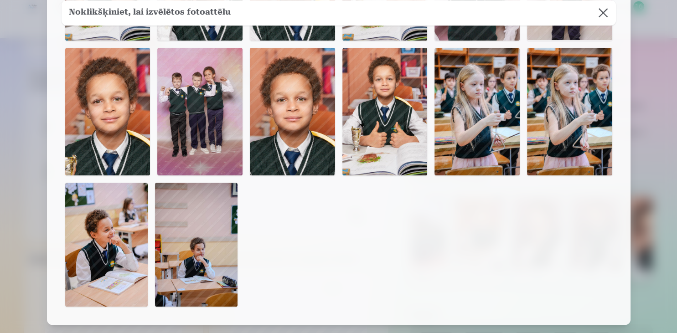
click at [106, 260] on img at bounding box center [106, 245] width 82 height 124
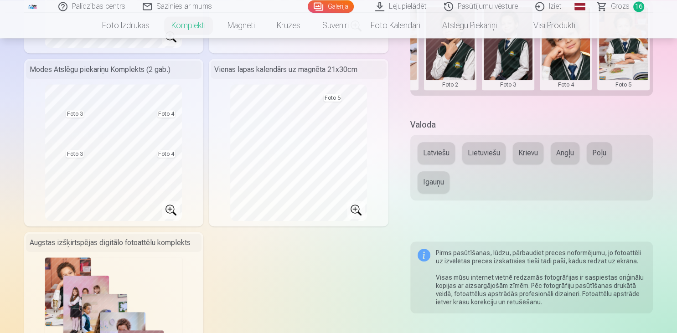
scroll to position [385, 0]
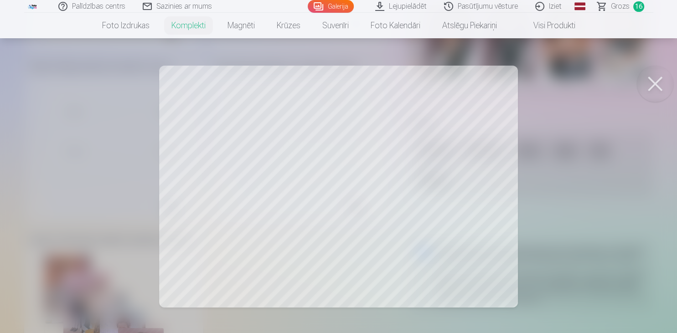
click at [661, 83] on button at bounding box center [654, 84] width 36 height 36
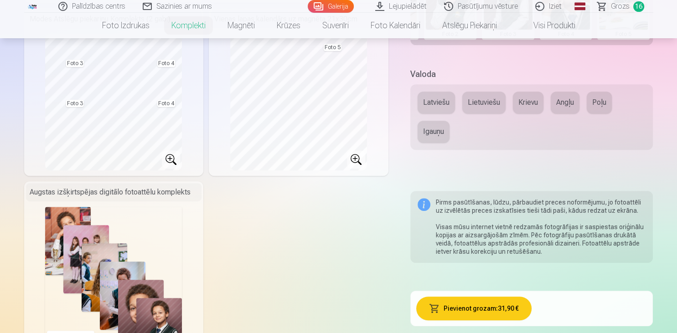
scroll to position [481, 0]
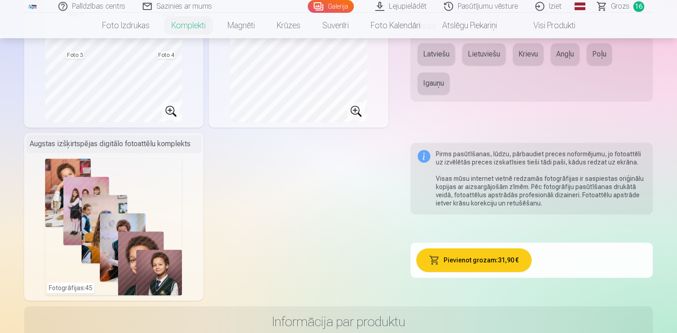
click at [507, 265] on button "Pievienot grozam : 31,90 €" at bounding box center [473, 260] width 115 height 24
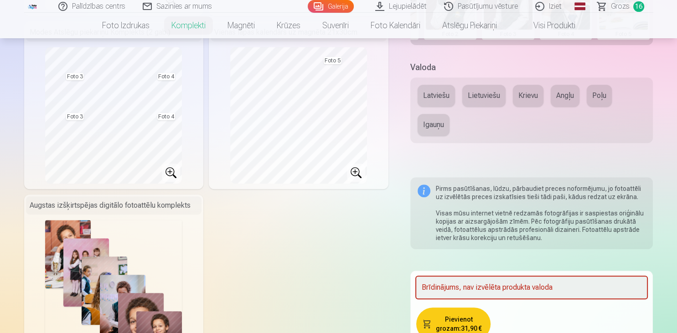
click at [425, 92] on button "Latviešu" at bounding box center [435, 96] width 37 height 22
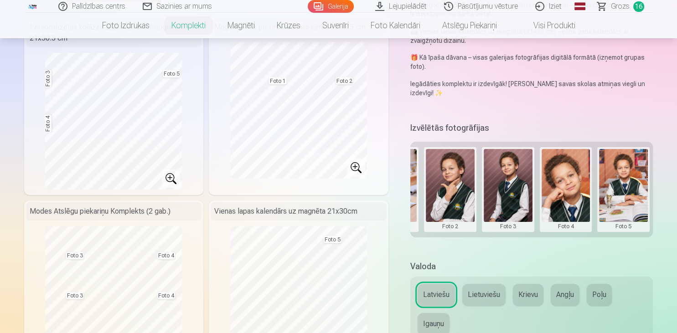
scroll to position [481, 0]
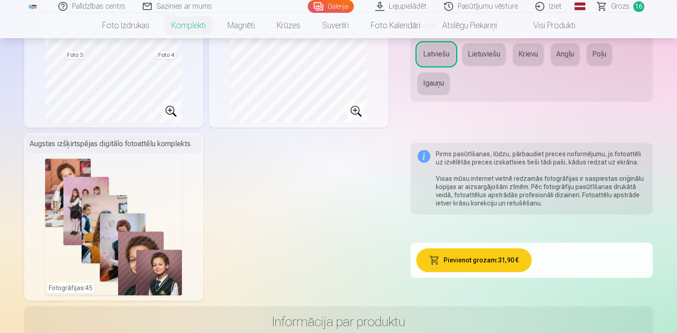
click at [488, 263] on button "Pievienot grozam : 31,90 €" at bounding box center [473, 260] width 115 height 24
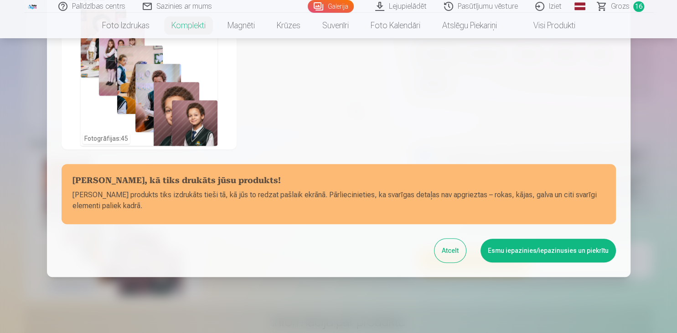
scroll to position [499, 0]
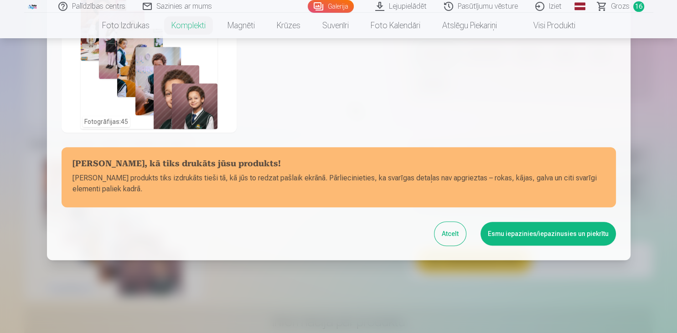
click at [532, 234] on button "Esmu iepazinies/iepazinusies un piekrītu" at bounding box center [547, 234] width 135 height 24
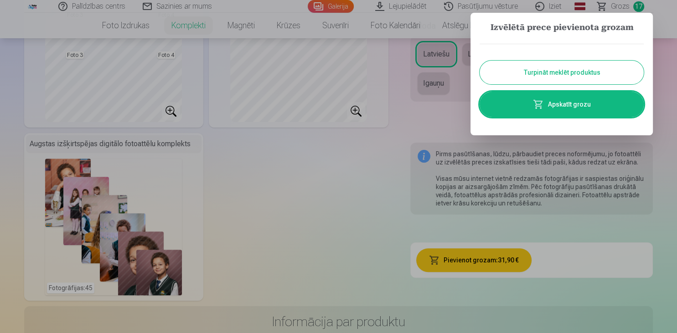
click at [566, 105] on link "Apskatīt grozu" at bounding box center [561, 105] width 164 height 26
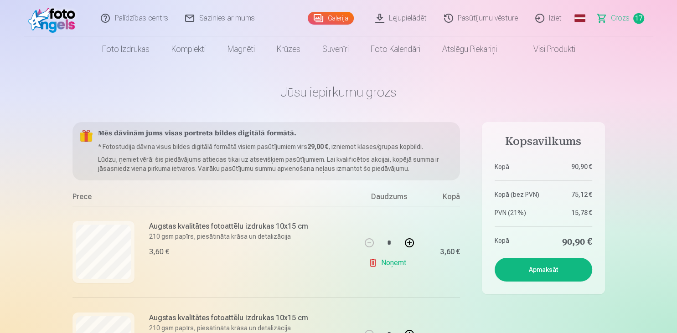
click at [382, 262] on link "Noņemt" at bounding box center [388, 263] width 41 height 18
click at [384, 264] on link "Noņemt" at bounding box center [388, 263] width 41 height 18
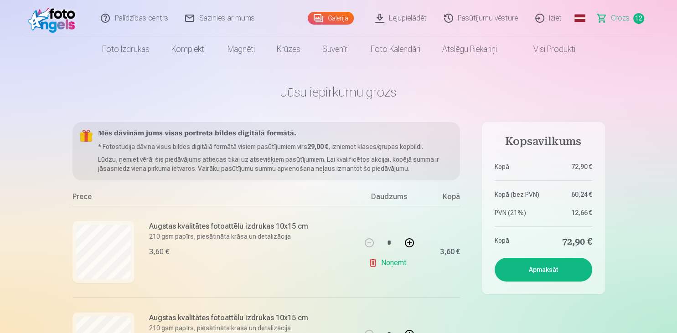
click at [384, 264] on link "Noņemt" at bounding box center [388, 263] width 41 height 18
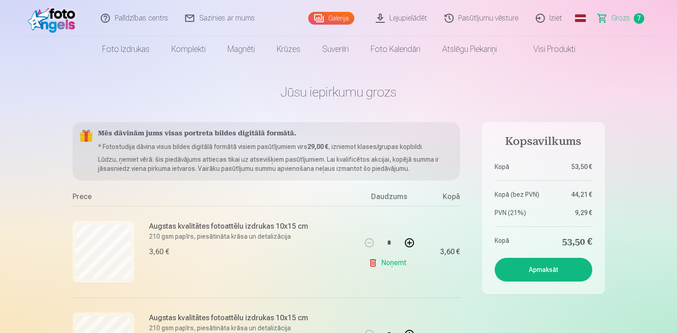
click at [384, 264] on link "Noņemt" at bounding box center [388, 263] width 41 height 18
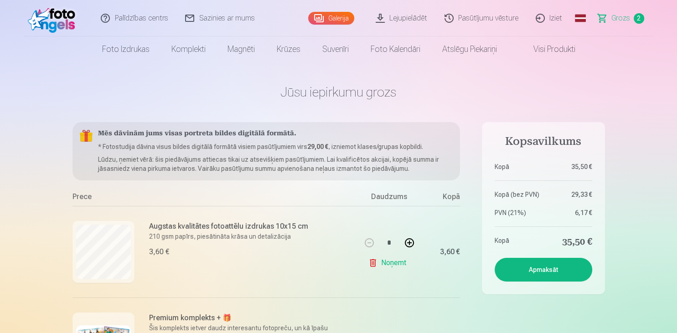
click at [384, 264] on link "Noņemt" at bounding box center [388, 263] width 41 height 18
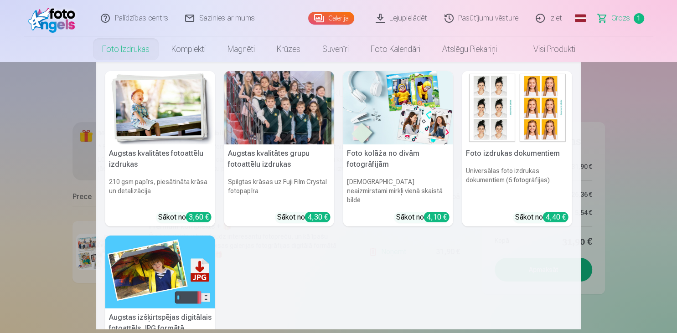
click at [130, 107] on img at bounding box center [160, 107] width 110 height 73
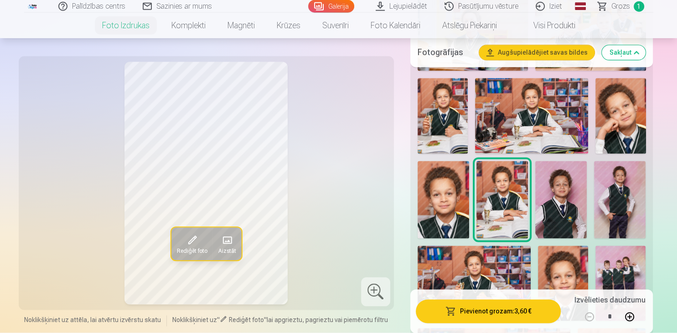
scroll to position [1347, 0]
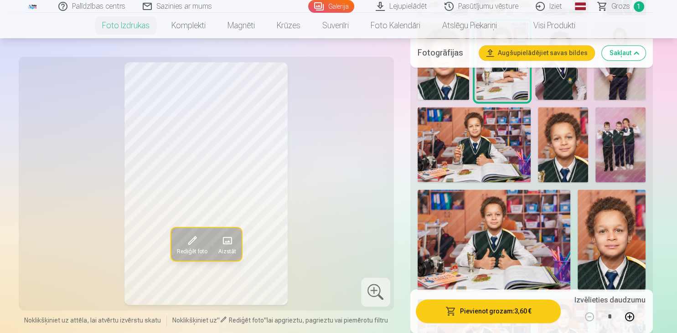
click at [506, 240] on img at bounding box center [493, 241] width 153 height 102
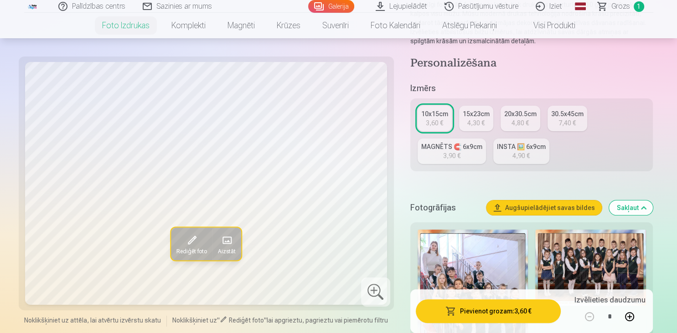
scroll to position [0, 0]
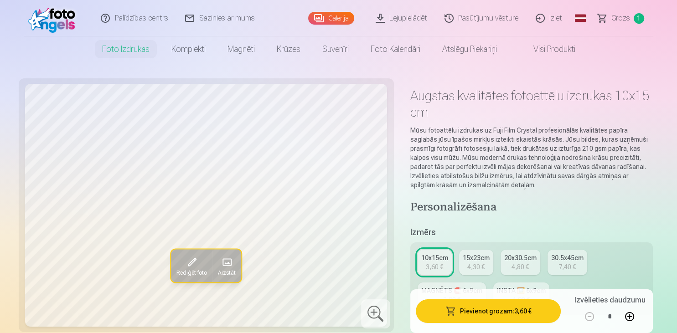
click at [476, 258] on div "15x23cm" at bounding box center [475, 257] width 27 height 9
click at [500, 318] on button "Pievienot grozam : 4,30 €" at bounding box center [488, 311] width 145 height 24
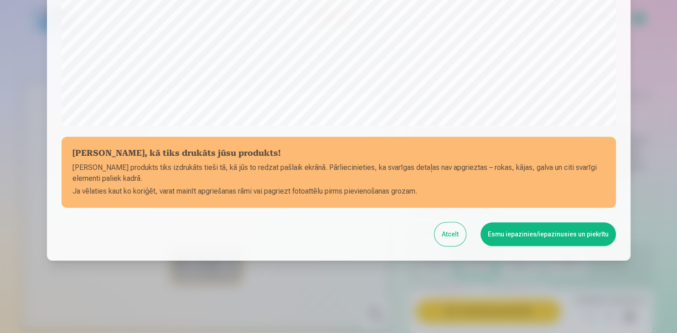
scroll to position [323, 0]
click at [577, 229] on button "Esmu iepazinies/iepazinusies un piekrītu" at bounding box center [547, 234] width 135 height 24
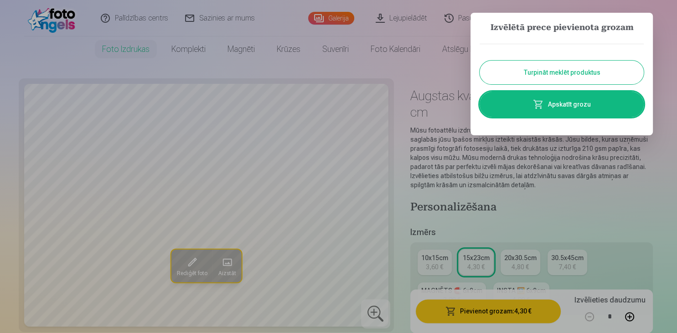
click at [571, 76] on button "Turpināt meklēt produktus" at bounding box center [561, 73] width 164 height 24
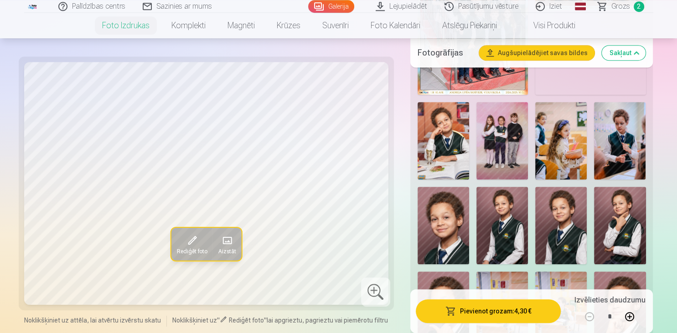
scroll to position [433, 0]
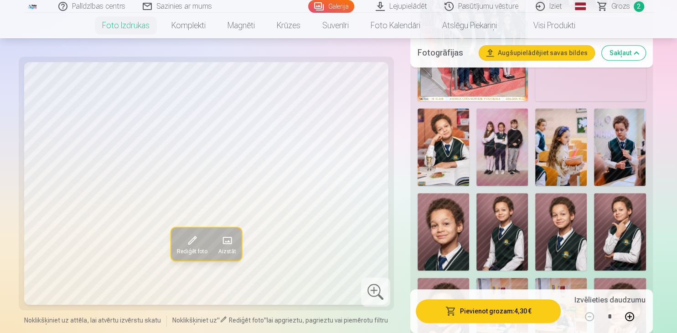
click at [513, 159] on img at bounding box center [501, 146] width 51 height 77
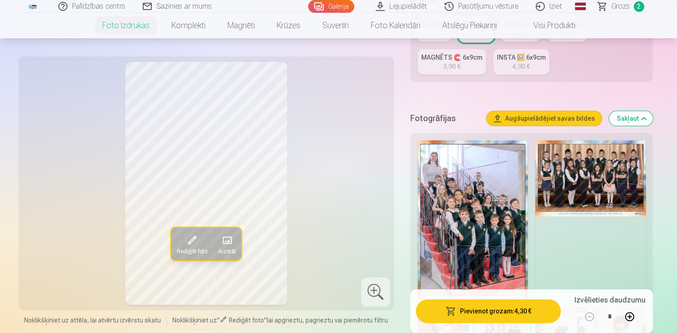
scroll to position [241, 0]
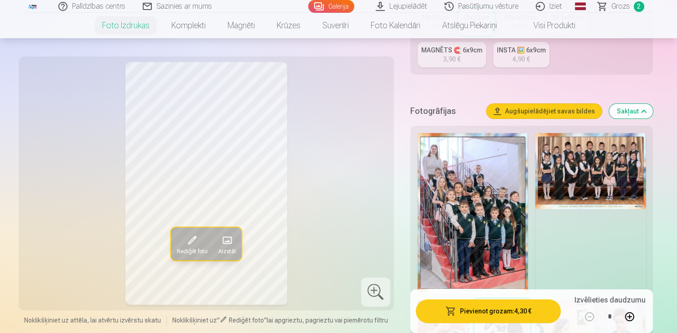
click at [526, 309] on button "Pievienot grozam : 4,30 €" at bounding box center [488, 311] width 145 height 24
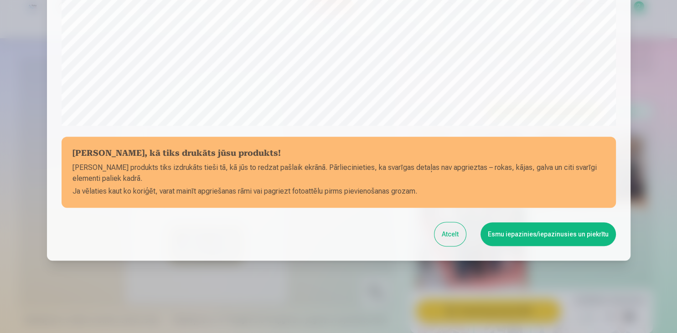
scroll to position [323, 0]
click button "Esmu iepazinies/iepazinusies un piekrītu"
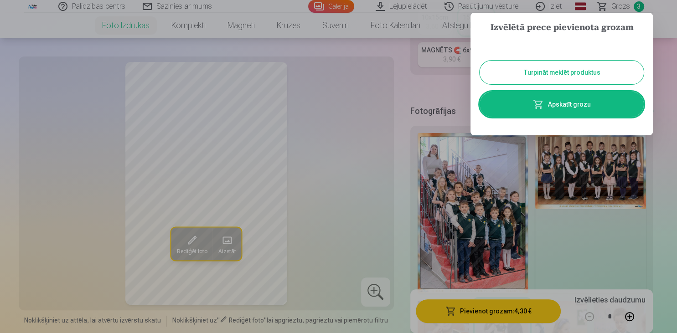
click button "Turpināt meklēt produktus"
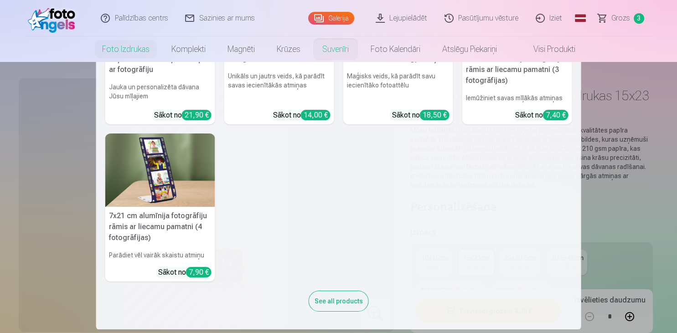
scroll to position [0, 0]
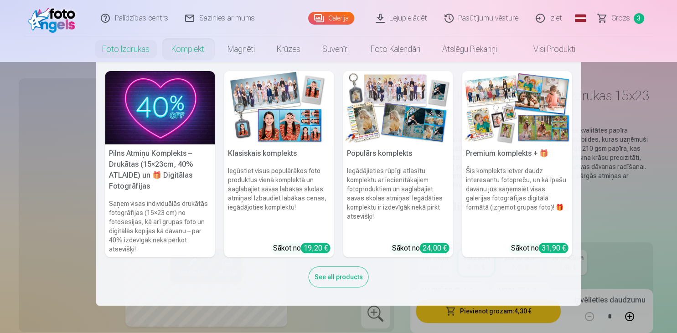
click h5 "Pilns Atmiņu Komplekts – Drukātas (15×23cm, 40% ATLAIDE) un 🎁 Digitālas Fotogrā…"
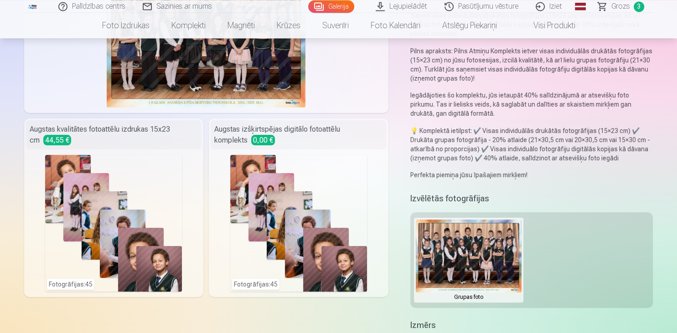
scroll to position [144, 0]
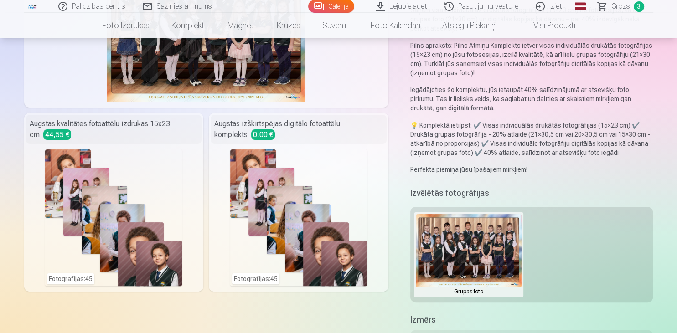
click div "Fotogrāfijas : 45"
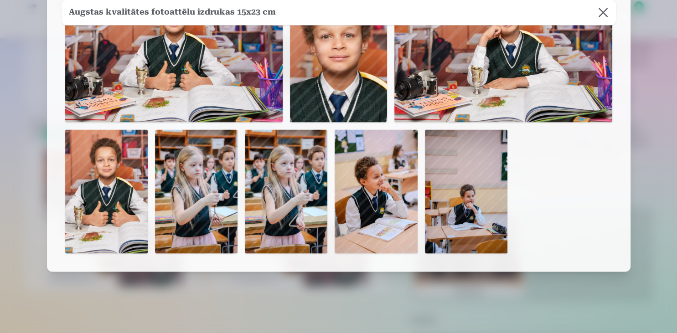
scroll to position [1649, 0]
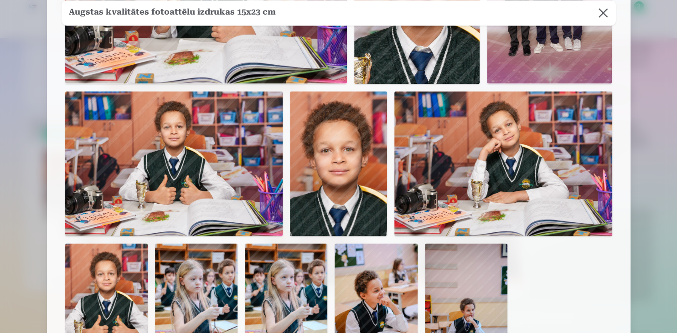
click button
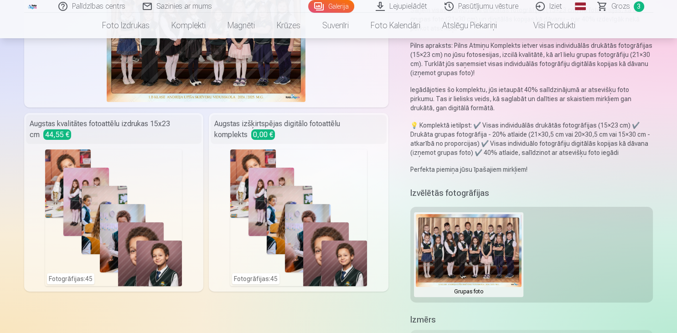
scroll to position [337, 0]
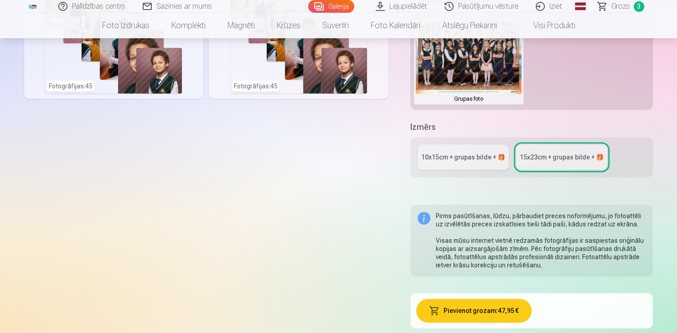
click div "10x15сm + grupas bilde + 🎁"
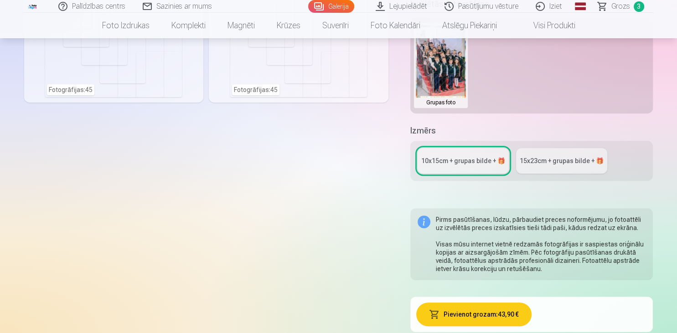
scroll to position [241, 0]
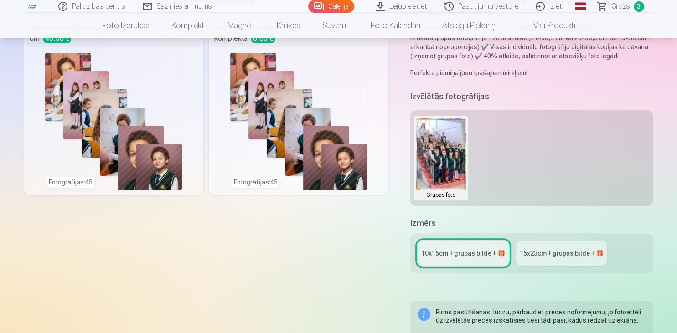
click at [581, 255] on div "15x23сm + grupas bilde + 🎁" at bounding box center [561, 253] width 84 height 9
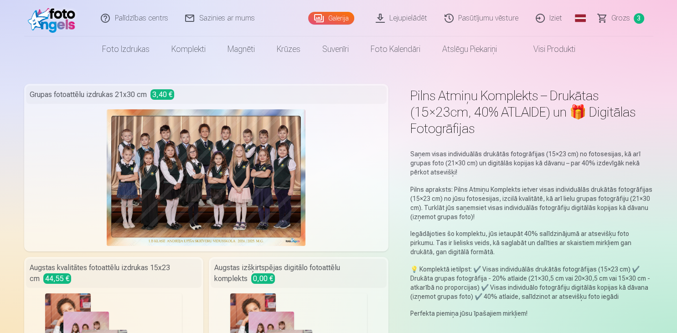
click at [619, 16] on span "Grozs" at bounding box center [620, 18] width 19 height 11
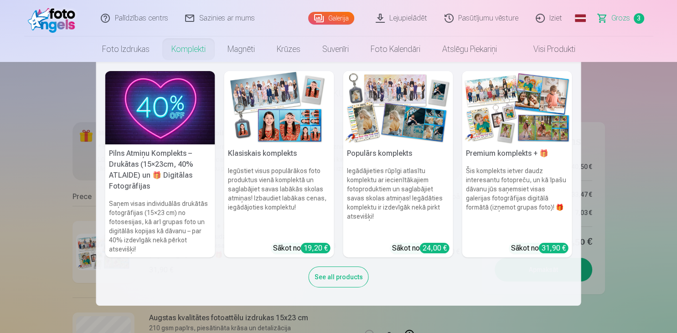
click at [184, 110] on img at bounding box center [160, 107] width 110 height 73
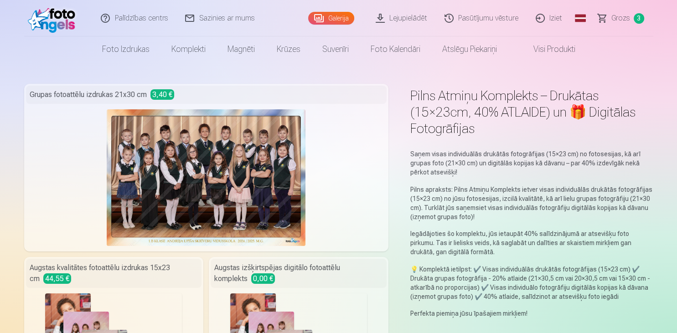
click at [631, 15] on link "Grozs 3" at bounding box center [621, 18] width 64 height 36
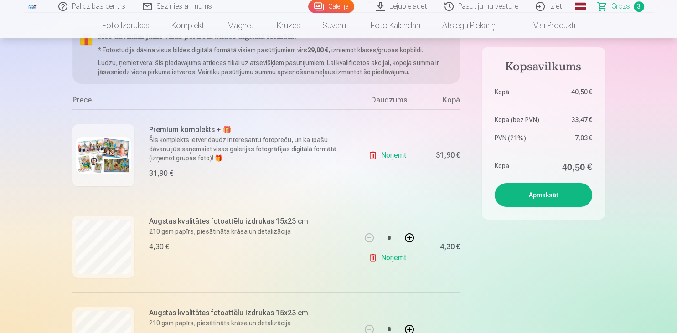
scroll to position [96, 0]
click at [83, 156] on img at bounding box center [103, 156] width 55 height 36
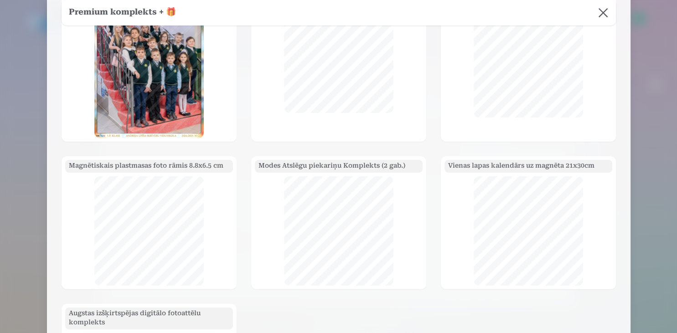
scroll to position [0, 0]
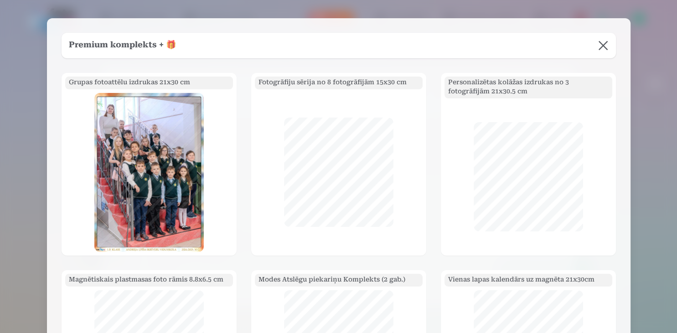
click at [134, 44] on h5 "Premium komplekts + 🎁" at bounding box center [122, 45] width 107 height 13
click at [605, 48] on button at bounding box center [603, 46] width 26 height 26
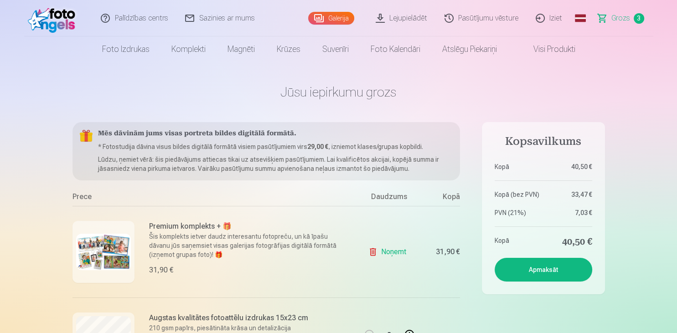
click at [183, 229] on h6 "Premium komplekts + 🎁" at bounding box center [249, 226] width 200 height 11
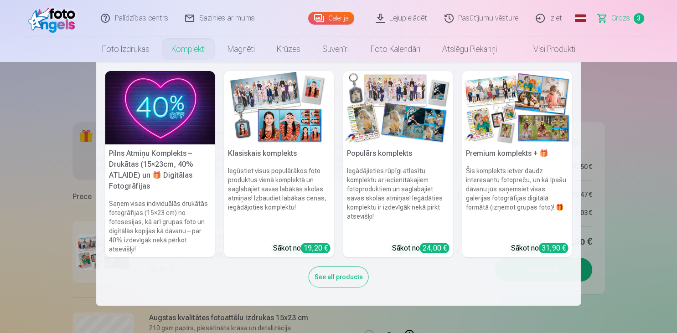
click at [527, 124] on img at bounding box center [517, 107] width 110 height 73
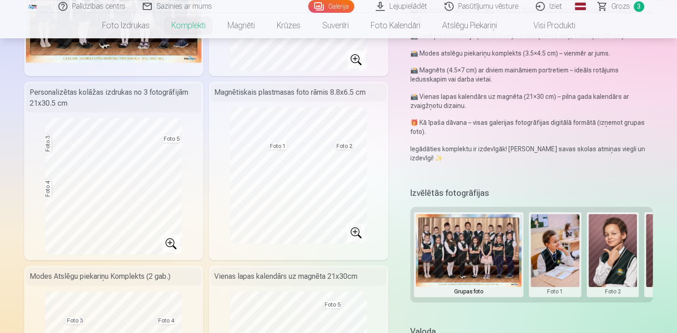
scroll to position [192, 0]
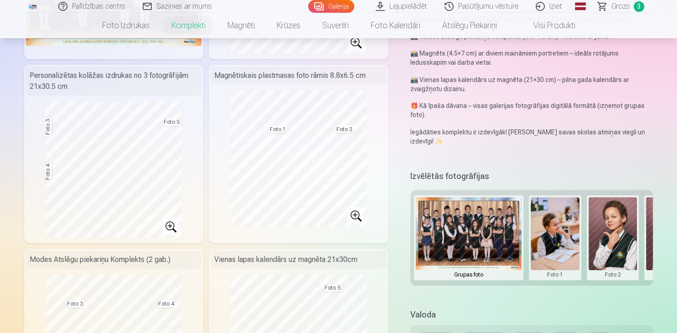
click at [557, 228] on button at bounding box center [554, 237] width 49 height 81
click at [554, 239] on button "Nomainiet foto" at bounding box center [554, 238] width 74 height 26
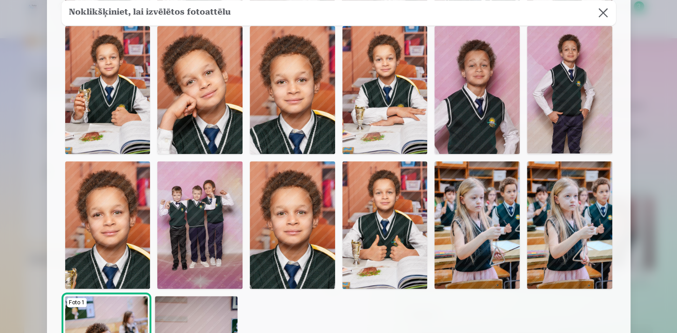
scroll to position [455, 0]
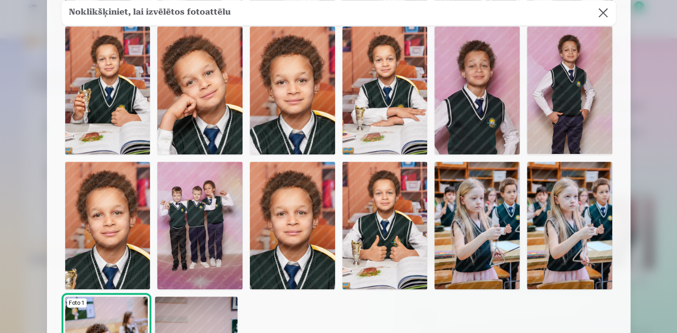
click at [307, 111] on img at bounding box center [292, 90] width 85 height 128
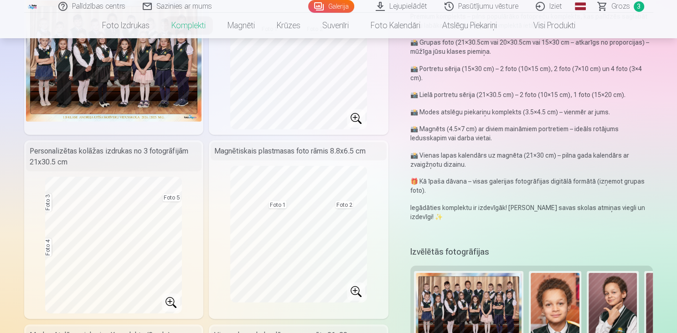
scroll to position [192, 0]
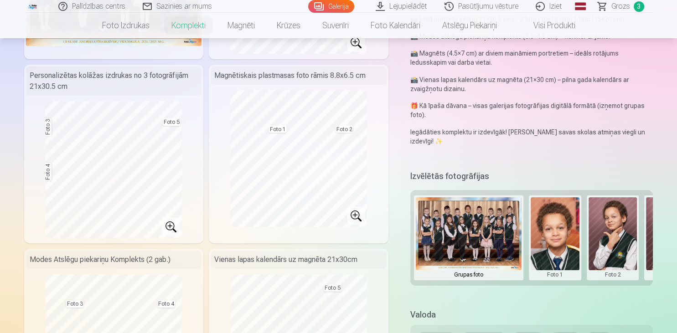
click at [618, 235] on button at bounding box center [612, 237] width 49 height 81
click at [617, 236] on button "Nomainiet foto" at bounding box center [612, 238] width 74 height 26
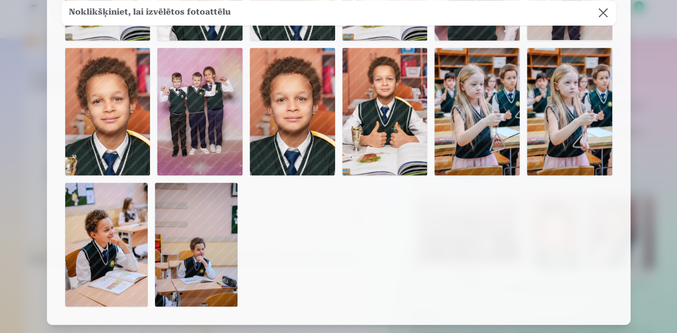
scroll to position [341, 0]
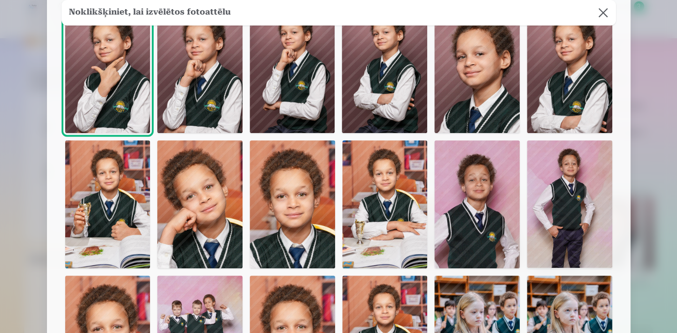
click at [190, 162] on img at bounding box center [199, 204] width 85 height 128
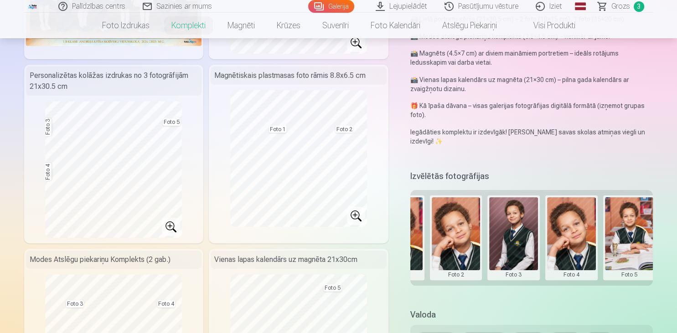
scroll to position [0, 162]
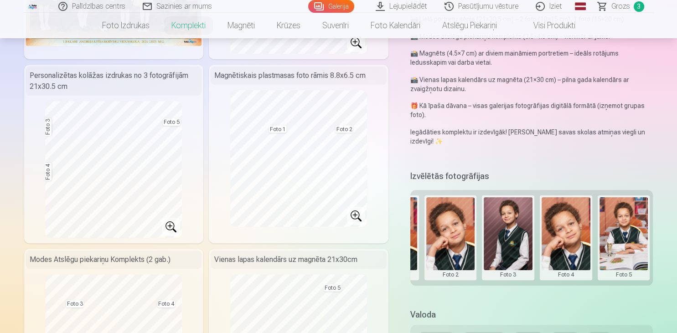
click at [575, 245] on button at bounding box center [565, 237] width 49 height 81
click at [573, 236] on button "Nomainiet foto" at bounding box center [565, 238] width 74 height 26
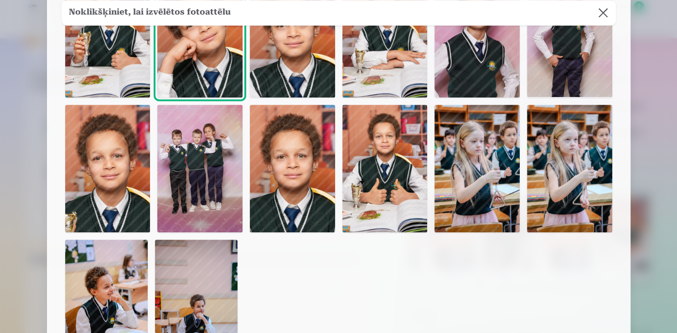
scroll to position [569, 0]
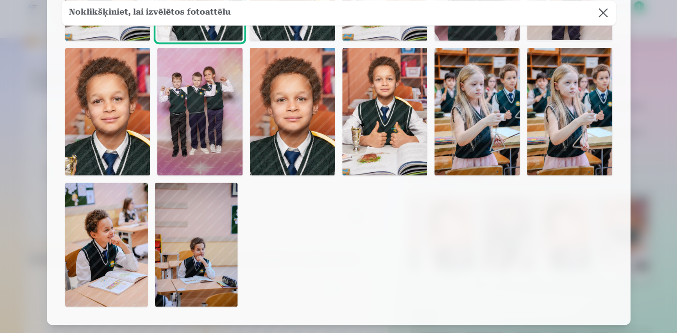
click at [104, 233] on img at bounding box center [106, 245] width 82 height 124
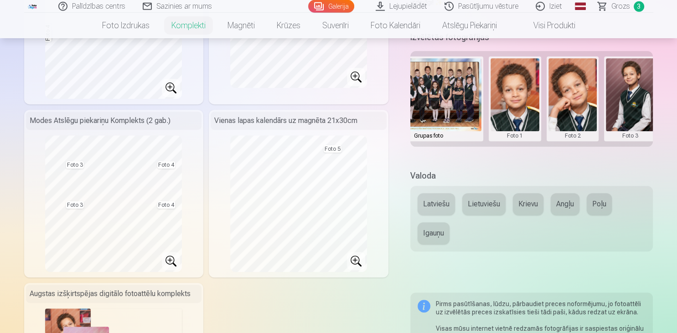
scroll to position [337, 0]
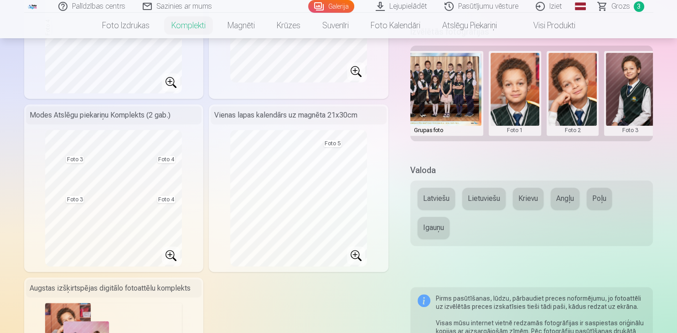
click at [434, 103] on button at bounding box center [428, 93] width 106 height 81
click at [434, 99] on button "Nomainiet foto" at bounding box center [428, 94] width 74 height 26
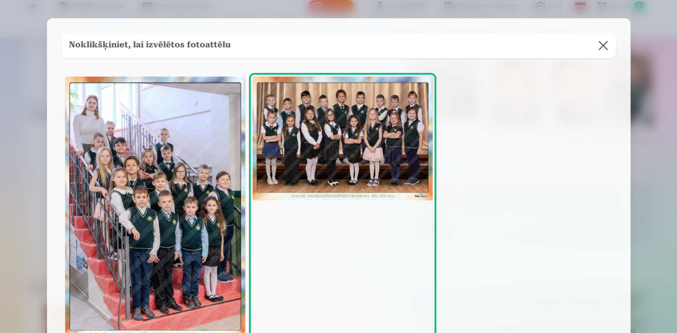
click at [170, 190] on img at bounding box center [155, 208] width 180 height 262
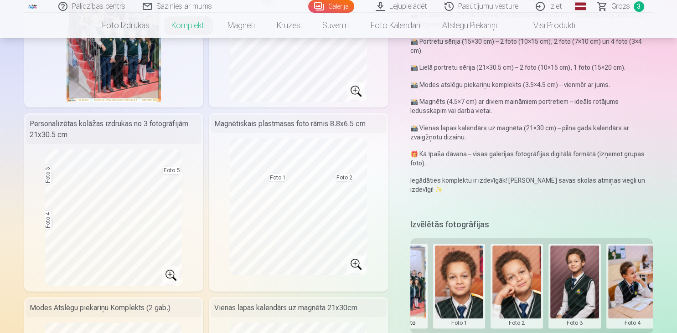
scroll to position [0, 0]
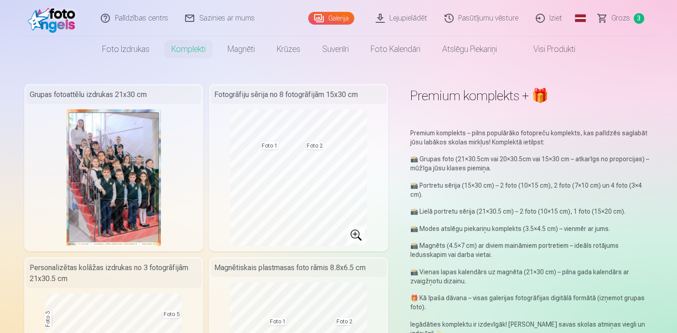
click at [622, 18] on span "Grozs" at bounding box center [620, 18] width 19 height 11
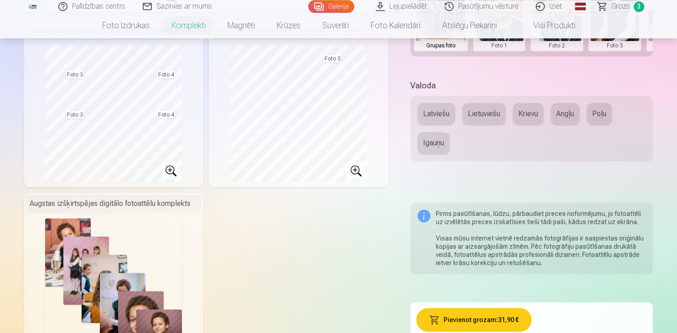
scroll to position [433, 0]
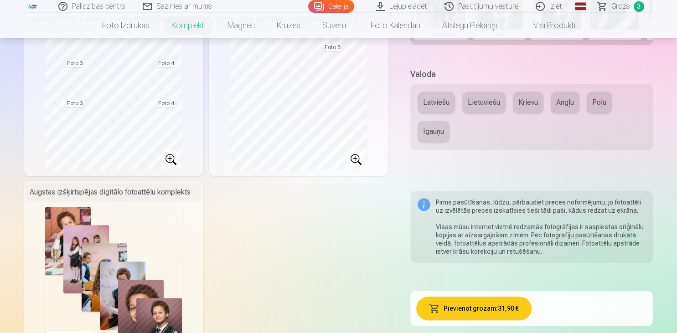
click at [437, 108] on button "Latviešu" at bounding box center [435, 103] width 37 height 22
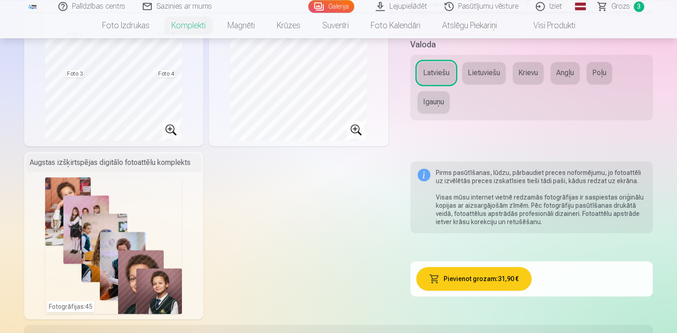
scroll to position [481, 0]
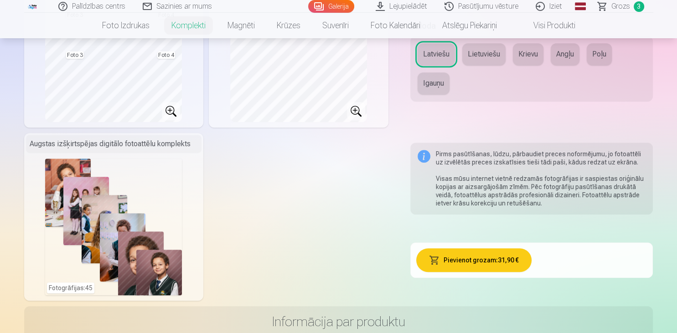
click at [508, 258] on button "Pievienot grozam : 31,90 €" at bounding box center [473, 260] width 115 height 24
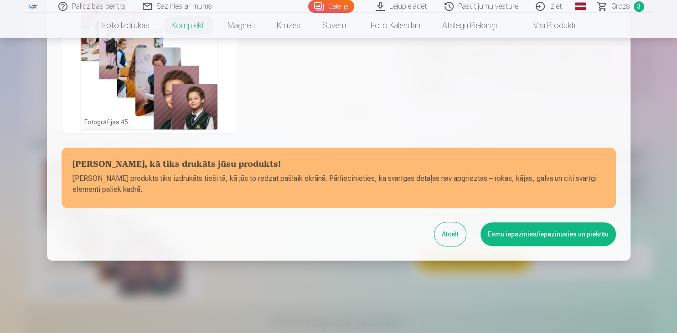
scroll to position [499, 0]
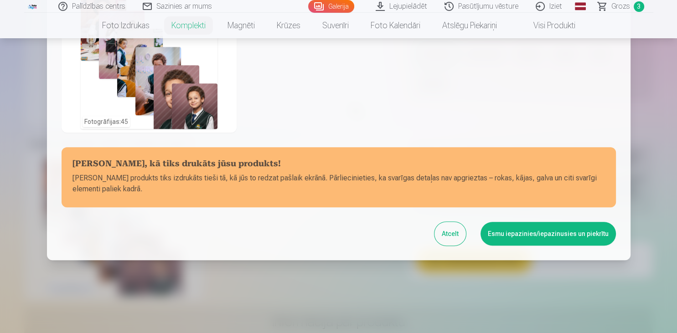
click at [519, 236] on button "Esmu iepazinies/iepazinusies un piekrītu" at bounding box center [547, 234] width 135 height 24
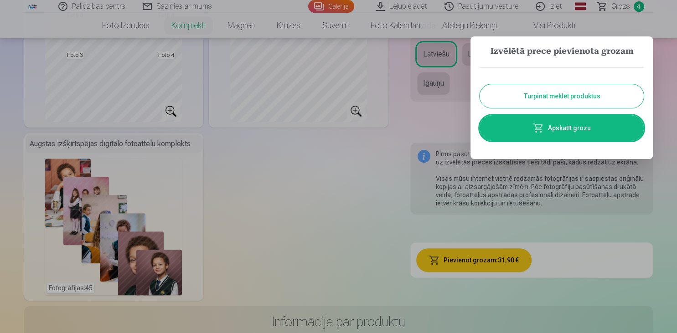
click at [570, 134] on link "Apskatīt grozu" at bounding box center [561, 128] width 164 height 26
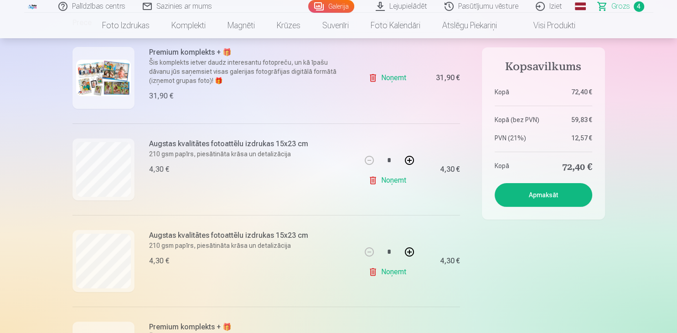
scroll to position [96, 0]
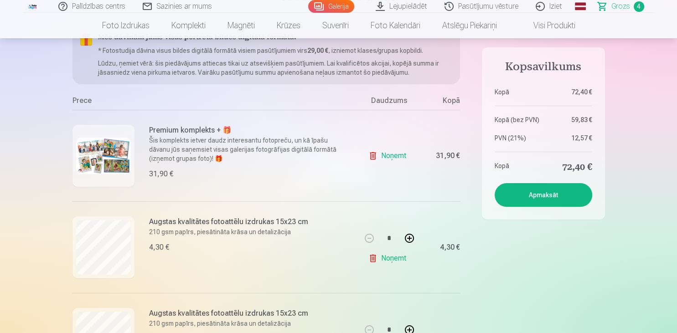
click at [111, 150] on img at bounding box center [103, 156] width 55 height 36
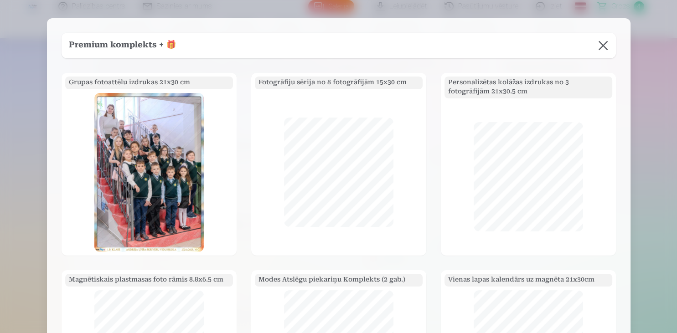
click at [608, 41] on button at bounding box center [603, 46] width 26 height 26
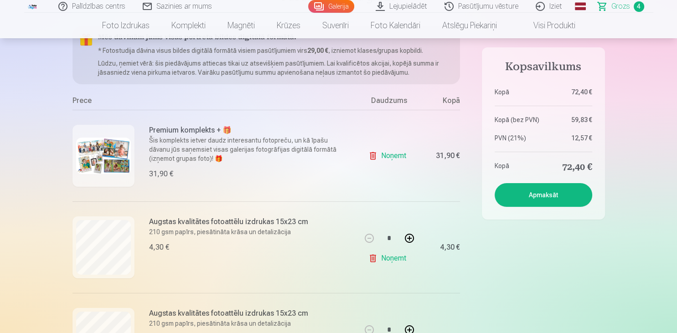
click at [379, 156] on link "Noņemt" at bounding box center [388, 156] width 41 height 18
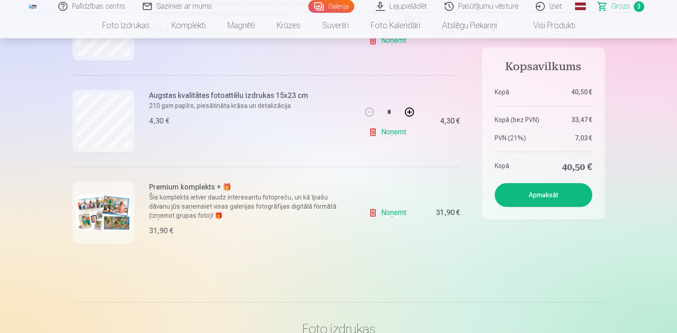
scroll to position [241, 0]
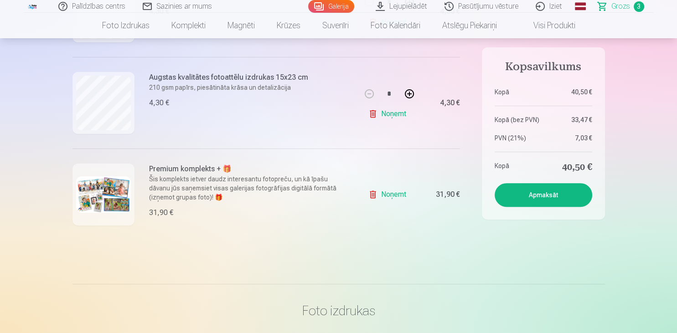
click at [101, 191] on img at bounding box center [103, 194] width 55 height 36
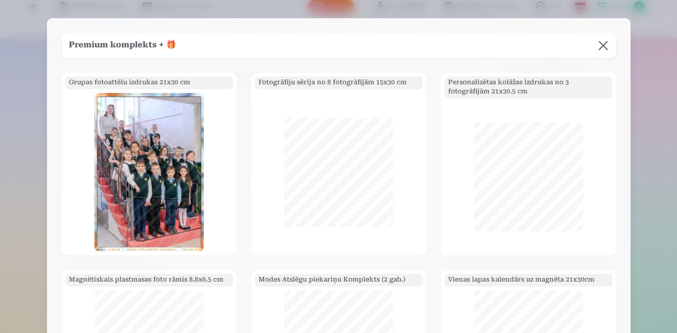
click at [603, 43] on button at bounding box center [603, 46] width 26 height 26
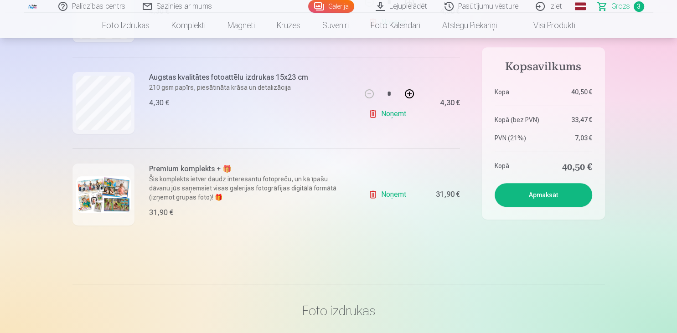
click at [569, 193] on button "Apmaksāt" at bounding box center [542, 195] width 97 height 24
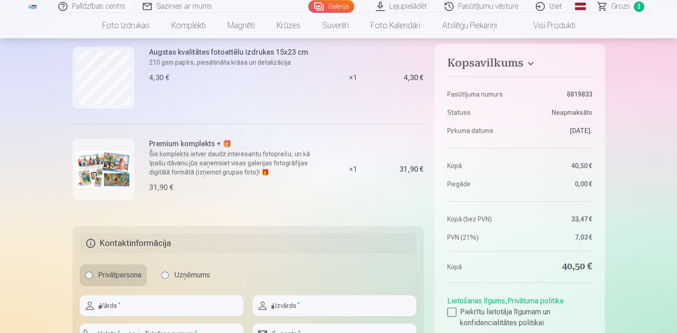
scroll to position [241, 0]
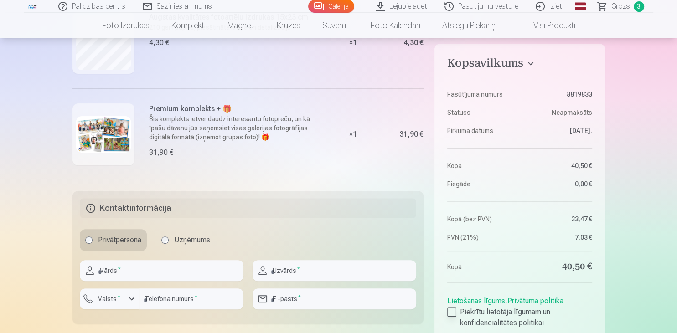
click at [453, 311] on div at bounding box center [451, 312] width 9 height 9
click at [135, 261] on input "text" at bounding box center [162, 270] width 164 height 21
type input "*****"
type input "********"
click at [112, 301] on label "Valsts *" at bounding box center [109, 298] width 30 height 9
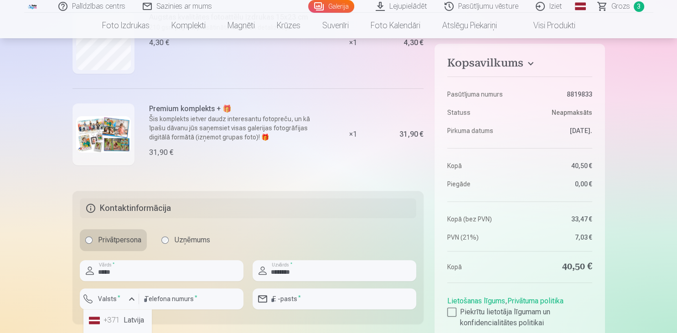
drag, startPoint x: 112, startPoint y: 325, endPoint x: 157, endPoint y: 303, distance: 49.7
click at [112, 325] on div "+371" at bounding box center [112, 320] width 18 height 11
click at [166, 300] on input "number" at bounding box center [191, 298] width 104 height 21
type input "********"
click at [333, 305] on input "email" at bounding box center [334, 298] width 164 height 21
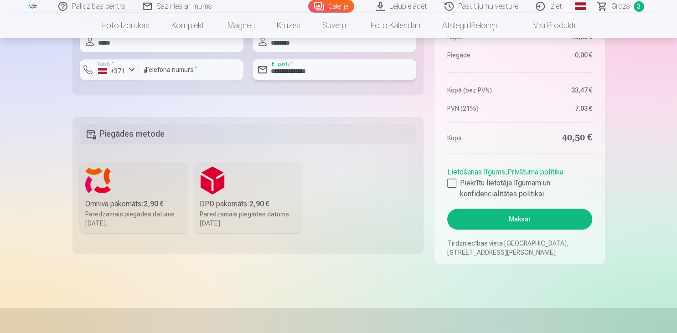
scroll to position [481, 0]
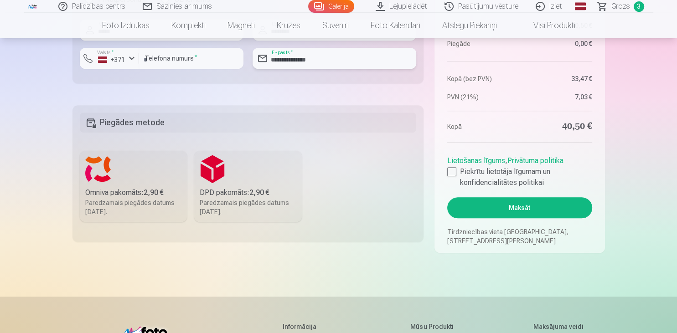
type input "**********"
click at [101, 170] on label "Omniva pakomāts : 2,90 € Paredzamais piegādes datums 30.08.2025." at bounding box center [134, 186] width 108 height 71
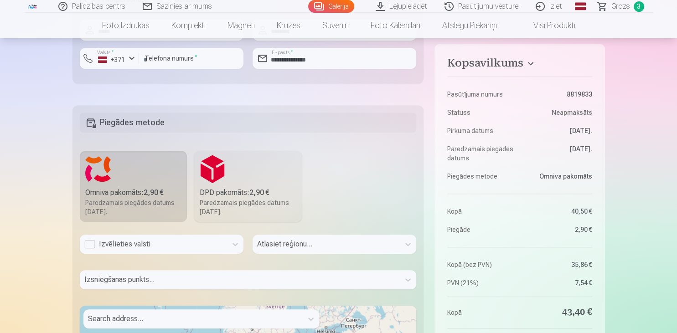
click at [195, 251] on div "Izvēlieties valsti" at bounding box center [153, 244] width 147 height 19
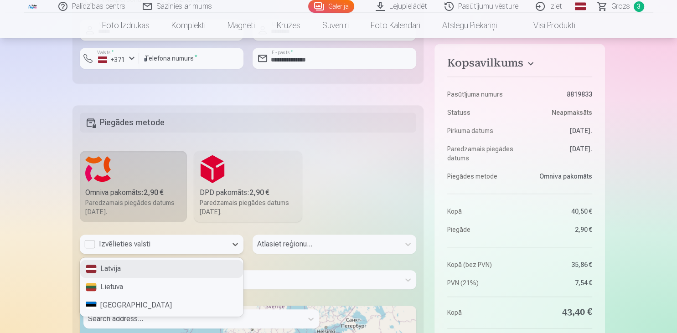
click at [176, 271] on div "Latvija" at bounding box center [161, 269] width 163 height 18
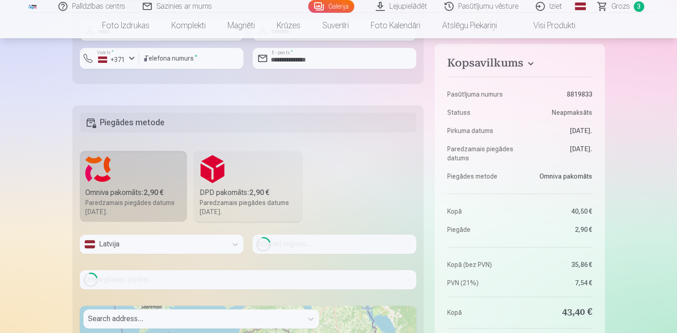
click at [344, 248] on div "Loading..." at bounding box center [334, 244] width 164 height 19
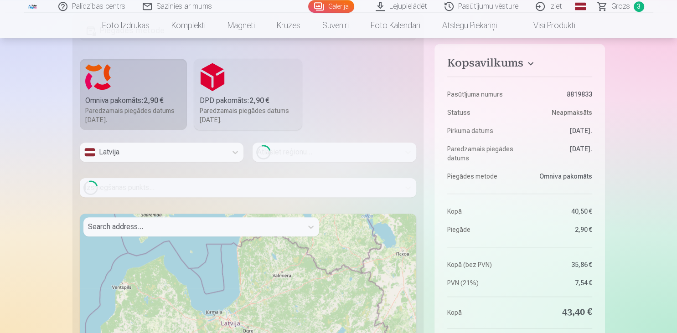
scroll to position [577, 0]
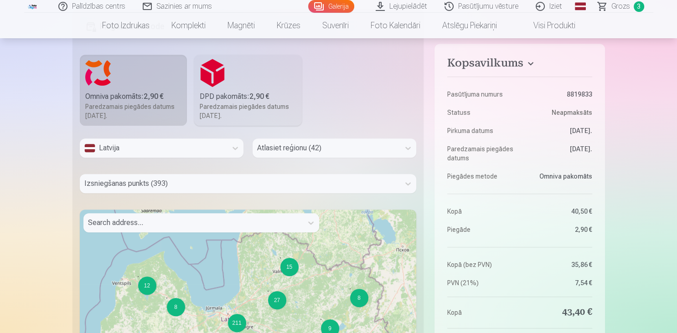
click at [293, 150] on div at bounding box center [326, 148] width 138 height 13
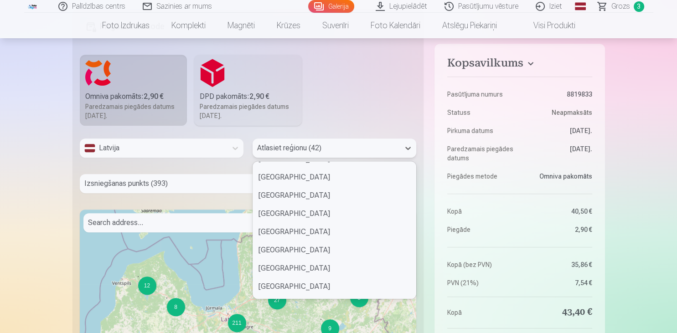
scroll to position [398, 0]
click at [312, 180] on div "Aizkraukles novads" at bounding box center [334, 176] width 163 height 18
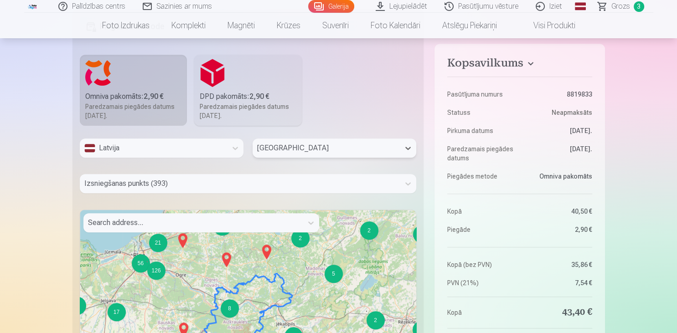
click at [229, 222] on div at bounding box center [193, 222] width 210 height 13
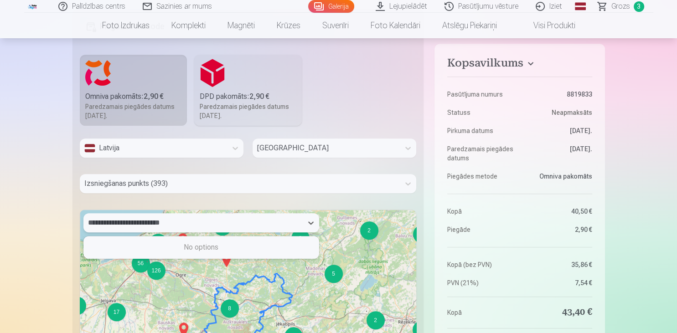
click at [221, 252] on div "No options" at bounding box center [201, 247] width 235 height 18
type input "**********"
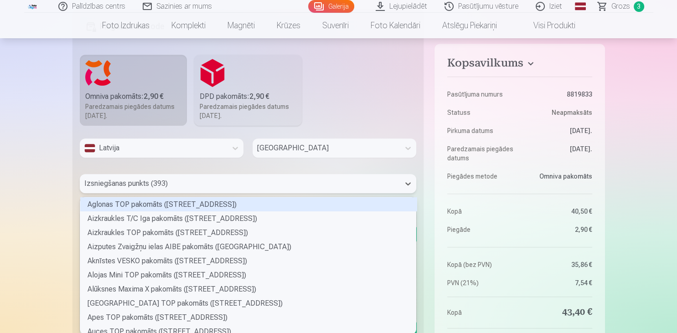
scroll to position [581, 0]
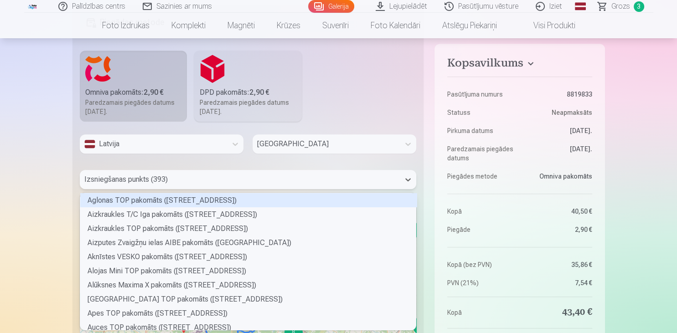
click at [169, 185] on div at bounding box center [239, 179] width 311 height 13
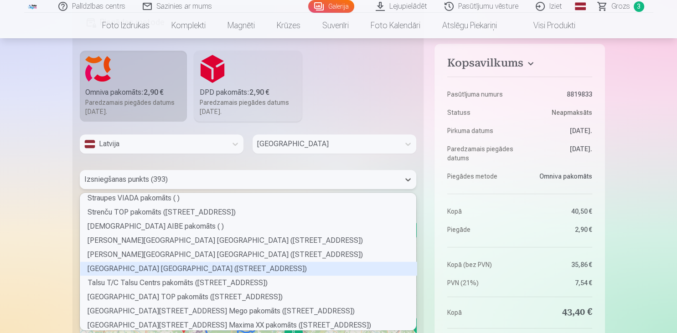
scroll to position [4662, 0]
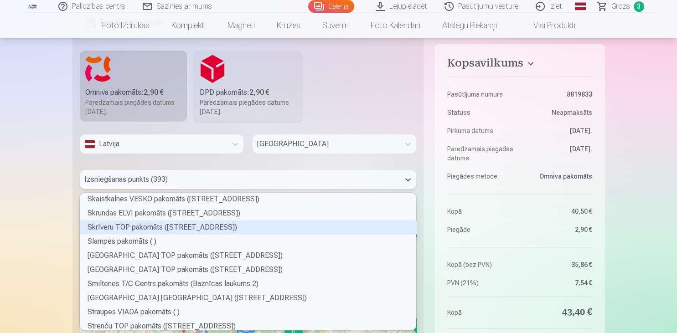
click at [133, 225] on div "Skrīveru TOP pakomāts (Daugavas iela 97)" at bounding box center [248, 227] width 337 height 14
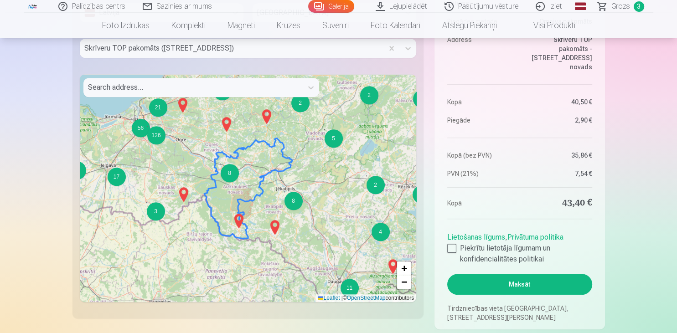
scroll to position [726, 0]
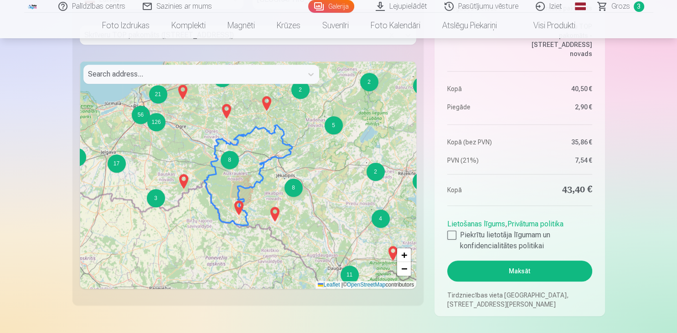
click at [553, 269] on button "Maksāt" at bounding box center [519, 271] width 144 height 21
